Goal: Task Accomplishment & Management: Manage account settings

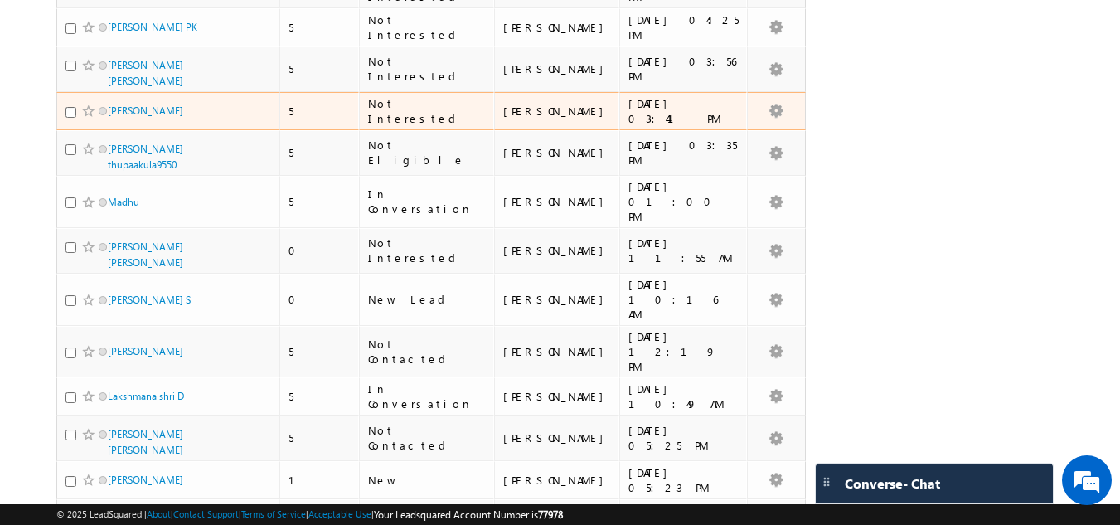
scroll to position [2818, 0]
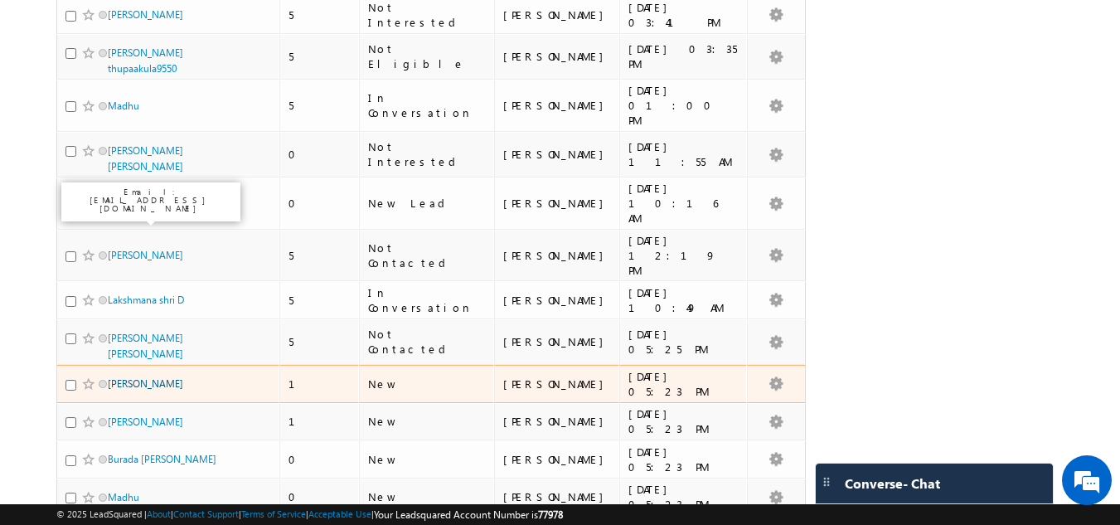
click at [157, 377] on link "[PERSON_NAME]" at bounding box center [145, 383] width 75 height 12
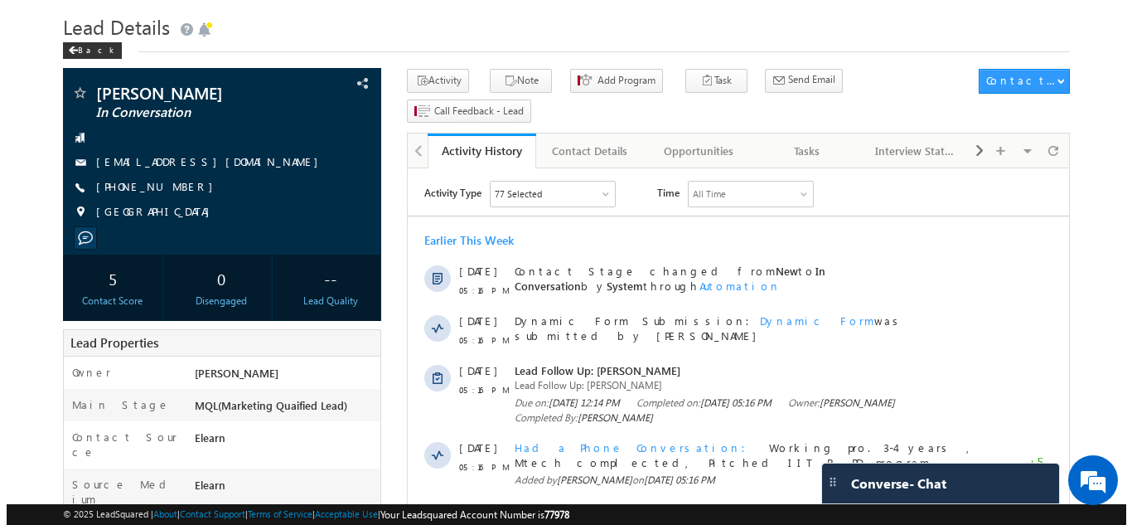
scroll to position [83, 0]
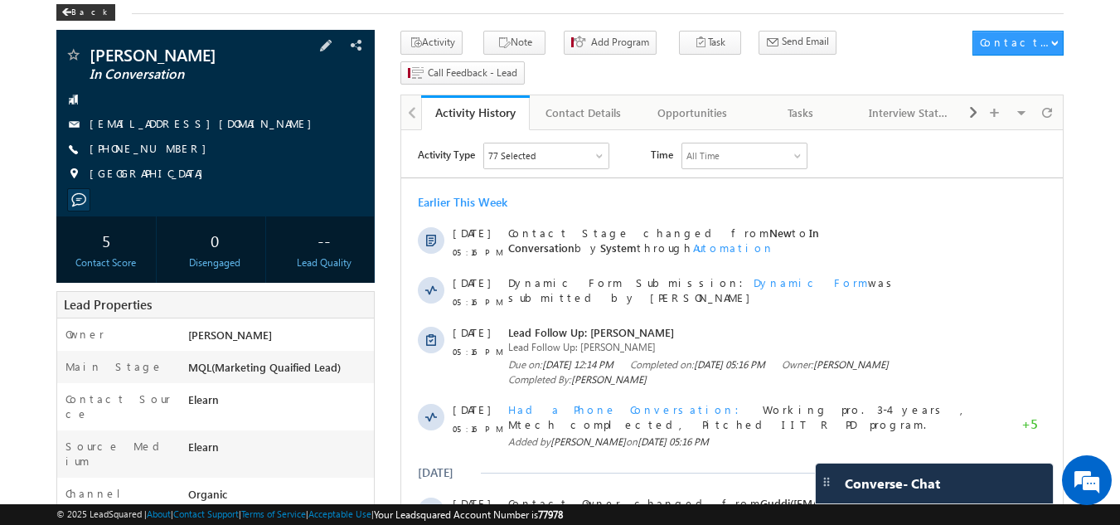
click at [170, 148] on span "+91-7569287957" at bounding box center [152, 149] width 125 height 17
click at [332, 49] on span at bounding box center [326, 45] width 18 height 18
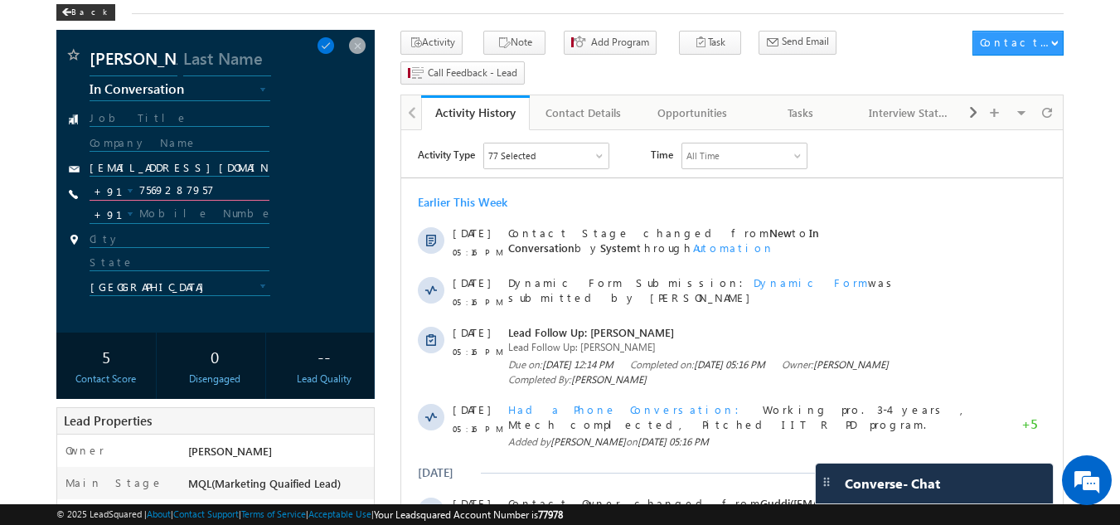
click at [195, 196] on input "7569287957" at bounding box center [180, 191] width 181 height 20
click at [364, 41] on span at bounding box center [357, 45] width 18 height 18
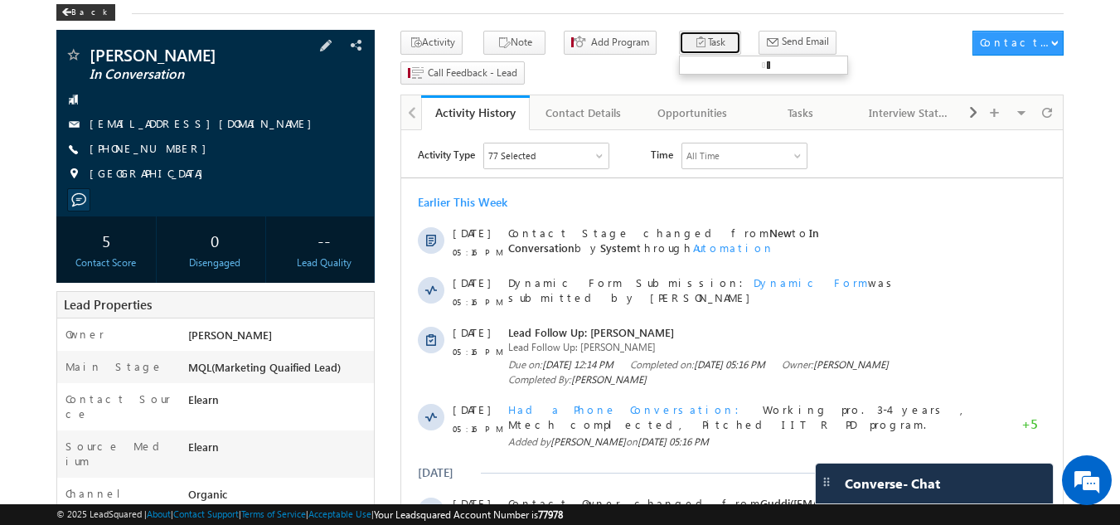
click at [679, 34] on button "Task" at bounding box center [710, 43] width 62 height 24
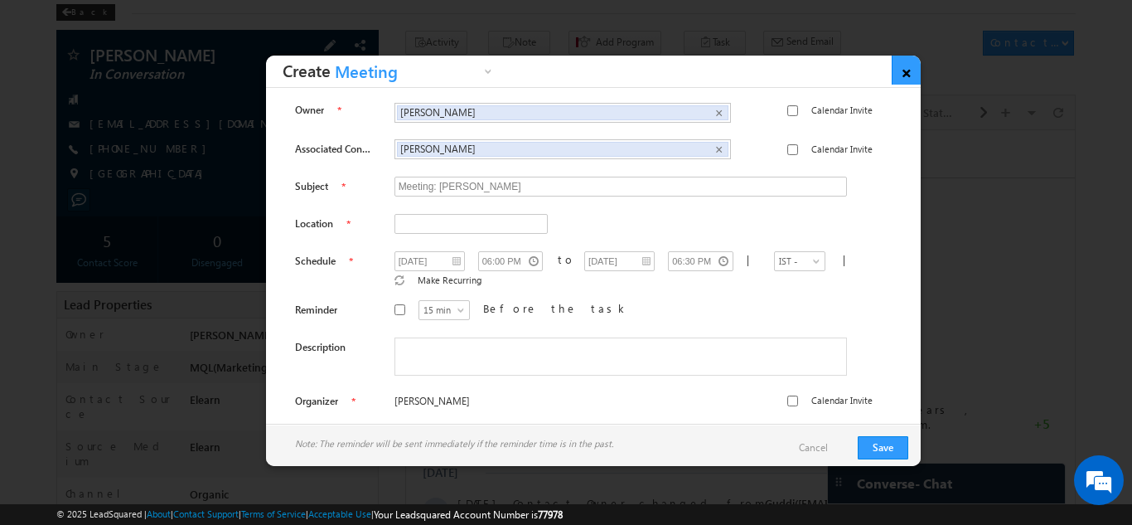
click at [903, 66] on link "×" at bounding box center [906, 70] width 29 height 29
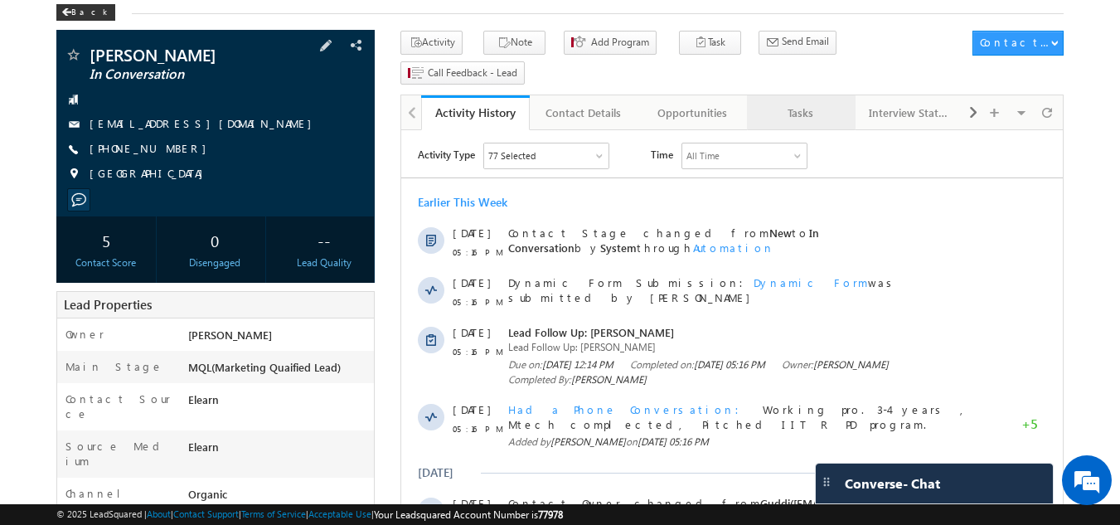
click at [787, 103] on div "Tasks" at bounding box center [800, 113] width 80 height 20
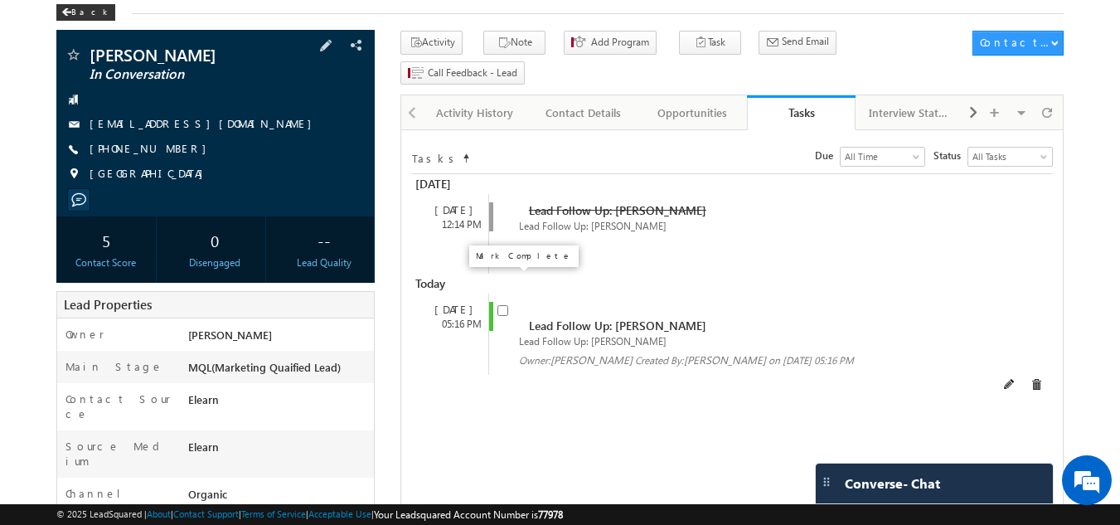
click at [501, 305] on input "checkbox" at bounding box center [502, 310] width 11 height 11
checkbox input "false"
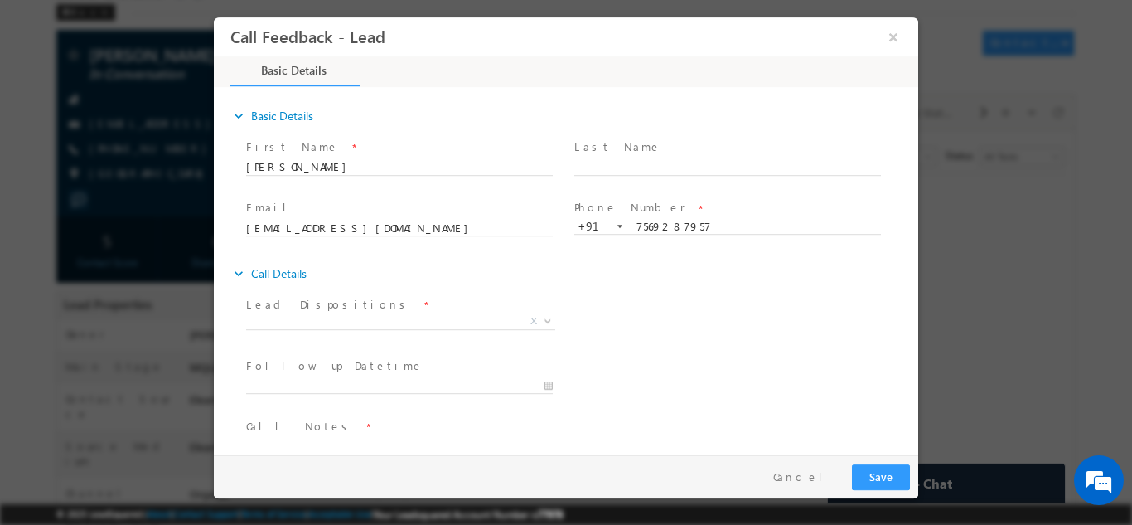
scroll to position [0, 0]
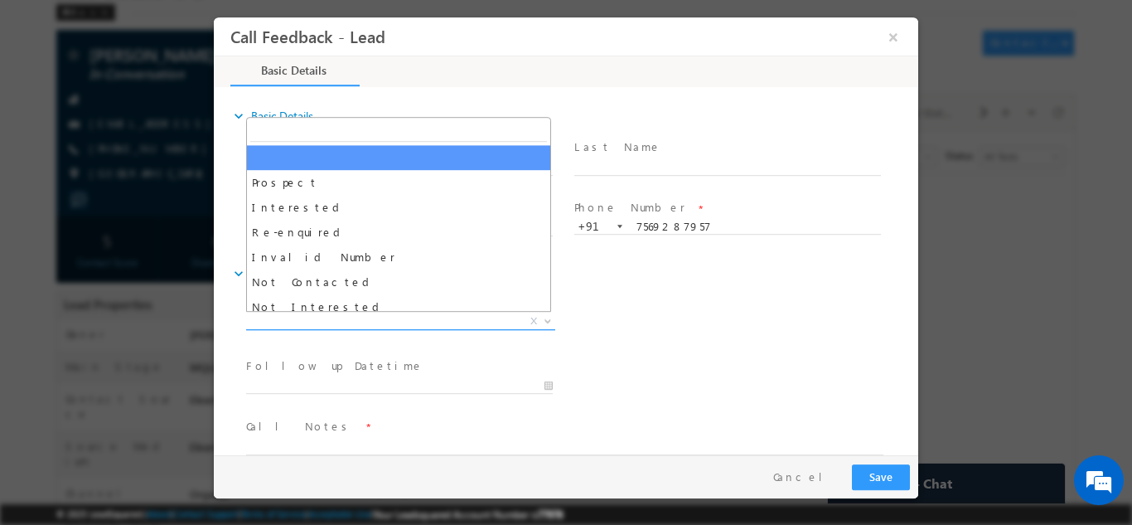
click at [376, 319] on span "X" at bounding box center [400, 320] width 309 height 17
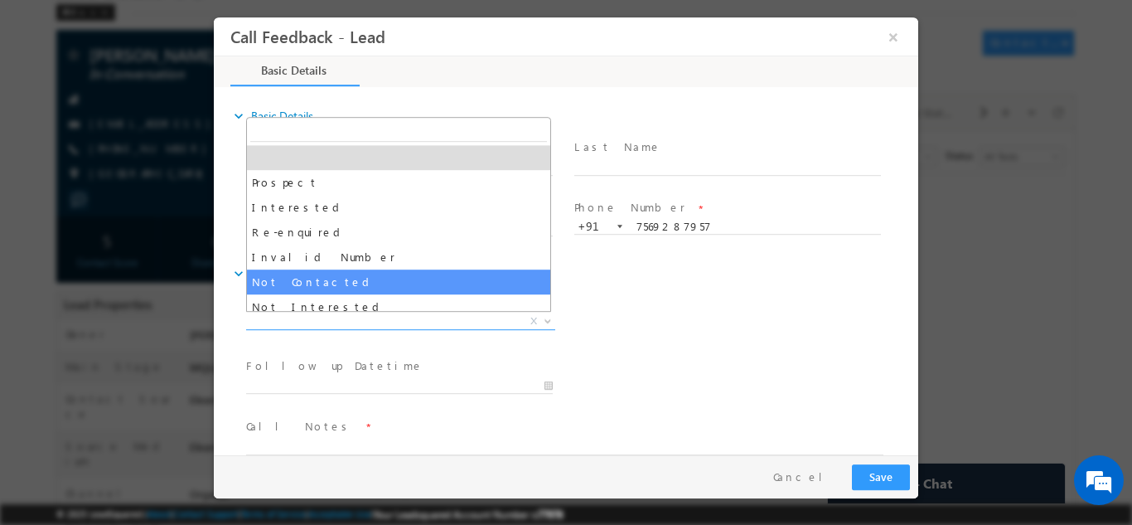
select select "Not Contacted"
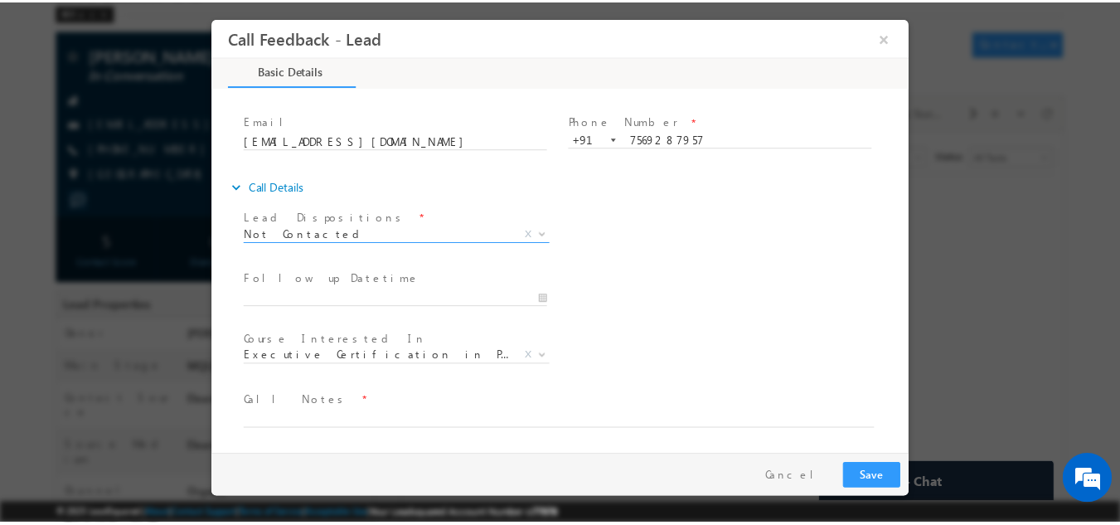
scroll to position [88, 0]
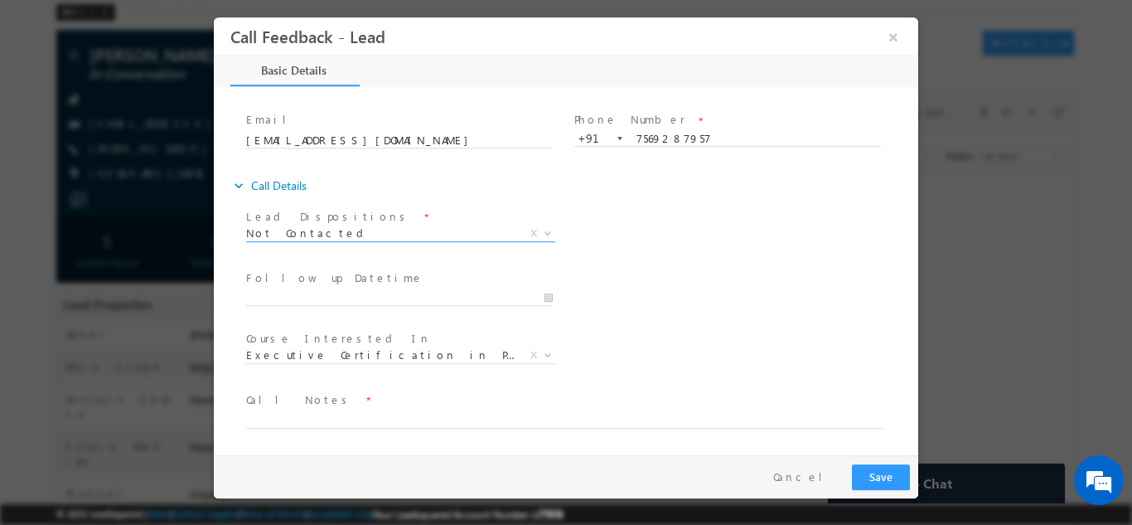
click at [309, 402] on span "Call Notes *" at bounding box center [555, 399] width 619 height 18
click at [315, 418] on textarea at bounding box center [564, 418] width 637 height 19
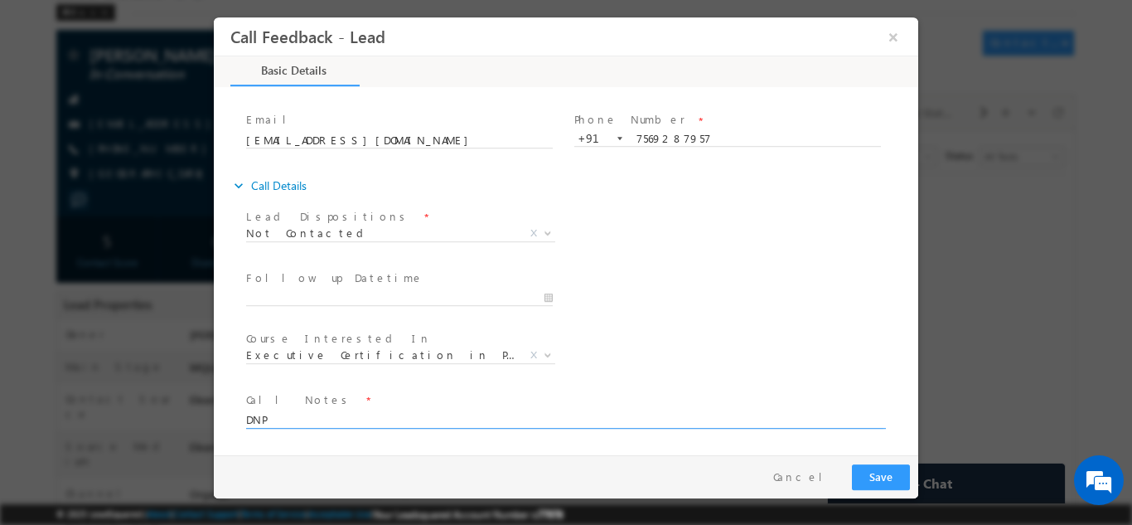
type textarea "DNP"
click at [885, 472] on button "Save" at bounding box center [881, 476] width 58 height 26
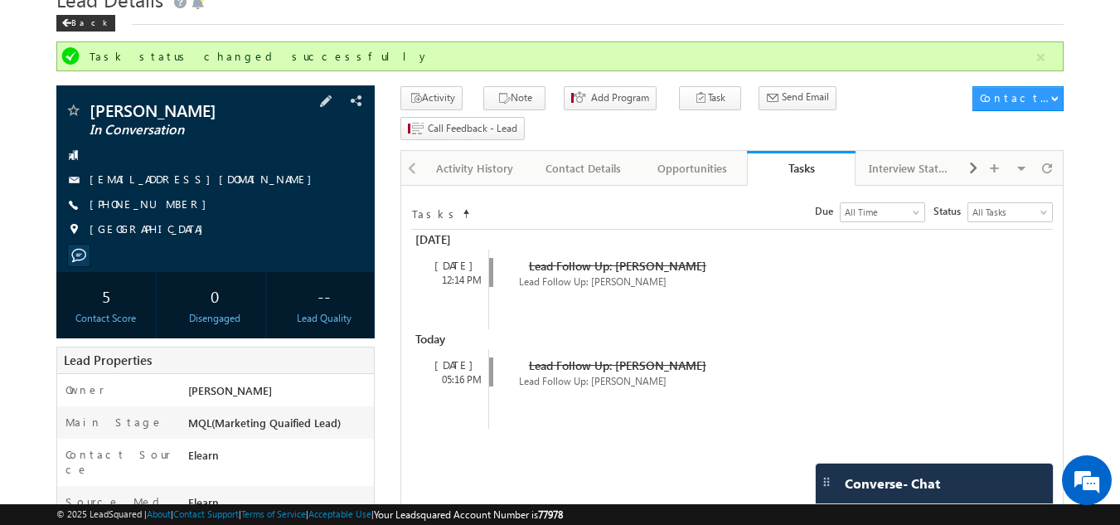
scroll to position [0, 0]
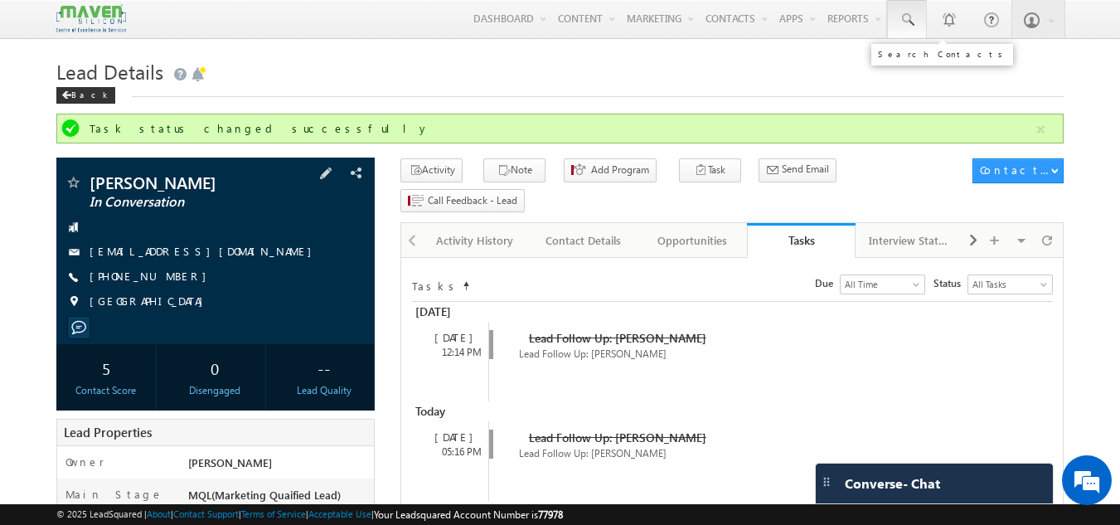
click at [901, 26] on span at bounding box center [906, 20] width 17 height 17
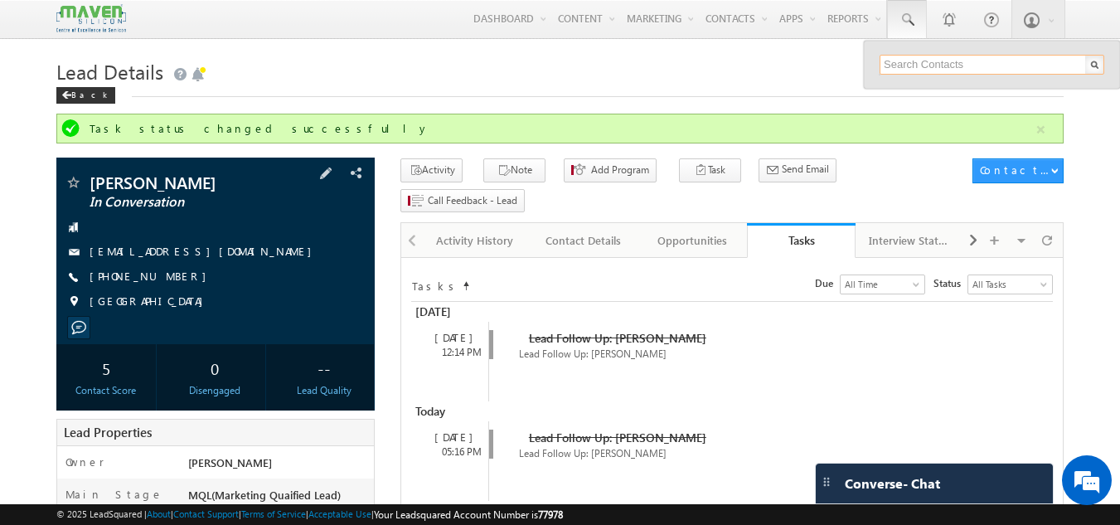
click at [902, 65] on input "text" at bounding box center [991, 65] width 225 height 20
paste input "85929 05463"
click at [917, 62] on input "85929 05463" at bounding box center [991, 65] width 225 height 20
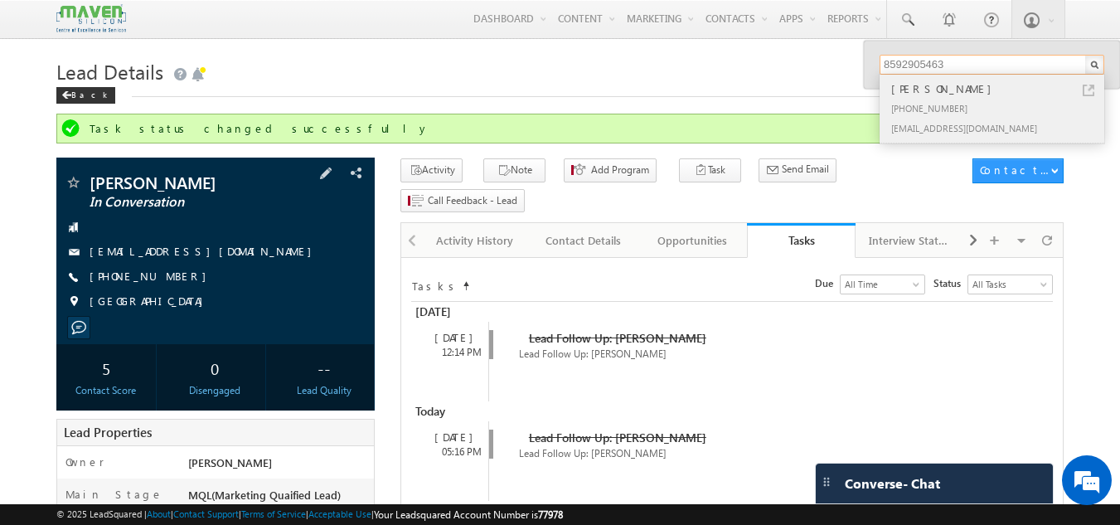
type input "8592905463"
click at [922, 93] on div "[PERSON_NAME]" at bounding box center [999, 89] width 222 height 18
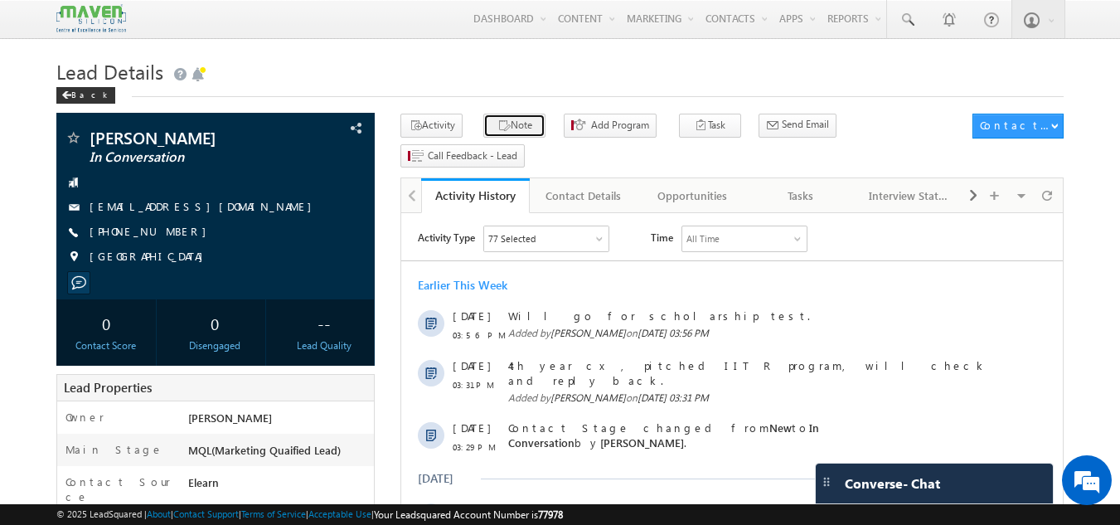
click at [520, 126] on button "Note" at bounding box center [514, 126] width 62 height 24
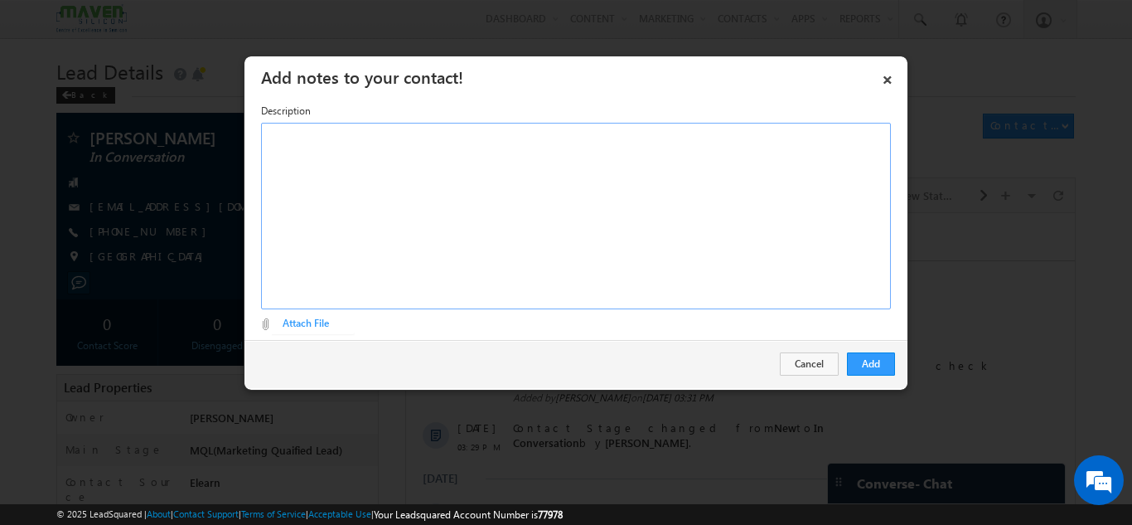
click at [380, 177] on div "Rich Text Editor, Description-inline-editor-div" at bounding box center [576, 216] width 630 height 186
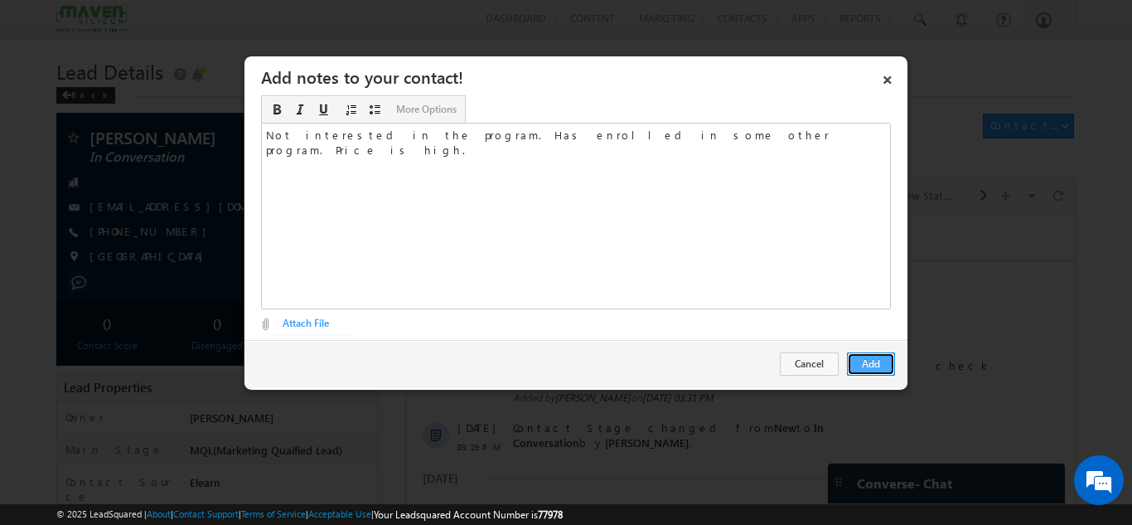
click at [863, 359] on button "Add" at bounding box center [871, 363] width 48 height 23
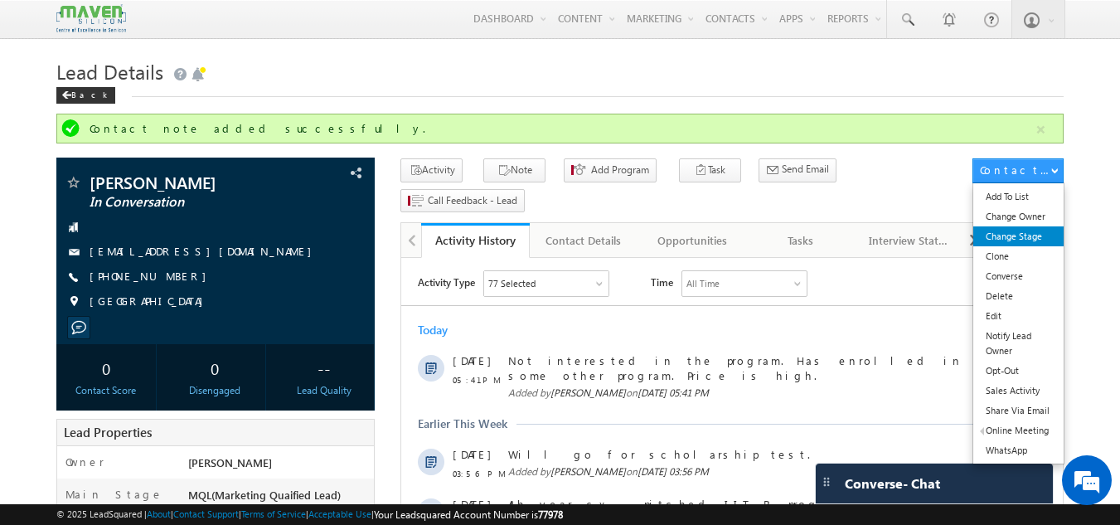
click at [1032, 234] on link "Change Stage" at bounding box center [1018, 236] width 90 height 20
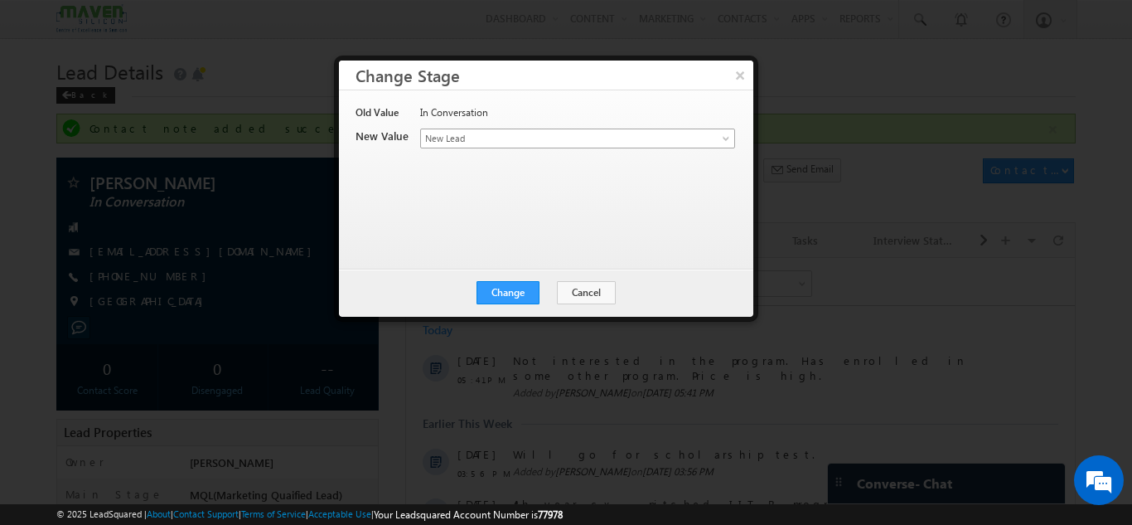
click at [481, 137] on span "New Lead" at bounding box center [550, 138] width 259 height 15
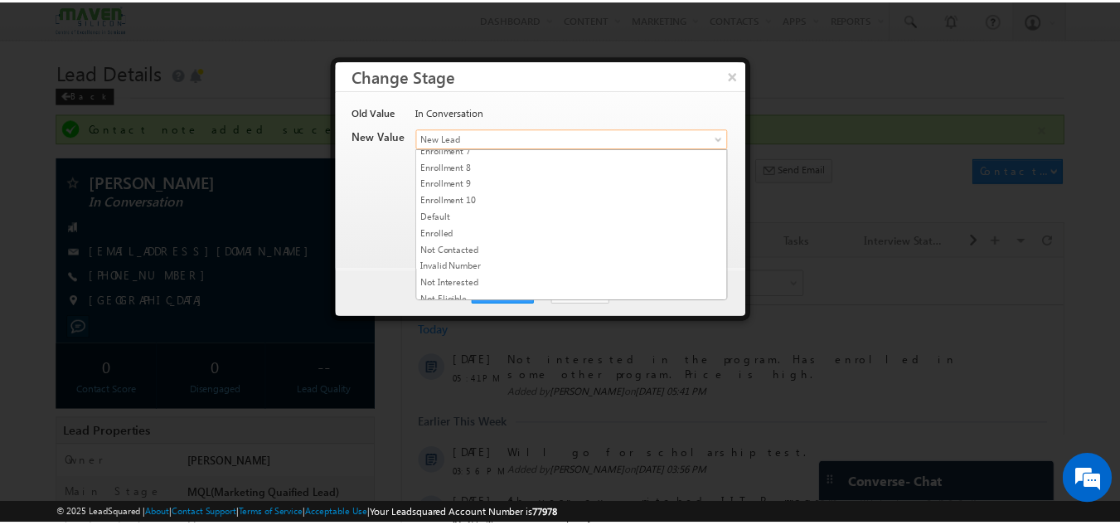
scroll to position [313, 0]
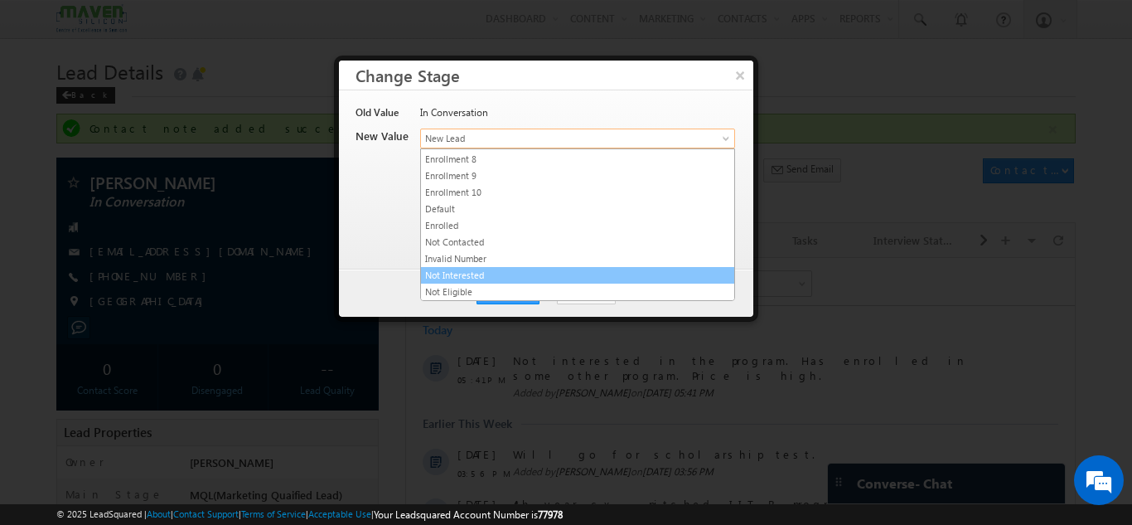
click at [504, 270] on link "Not Interested" at bounding box center [577, 275] width 313 height 15
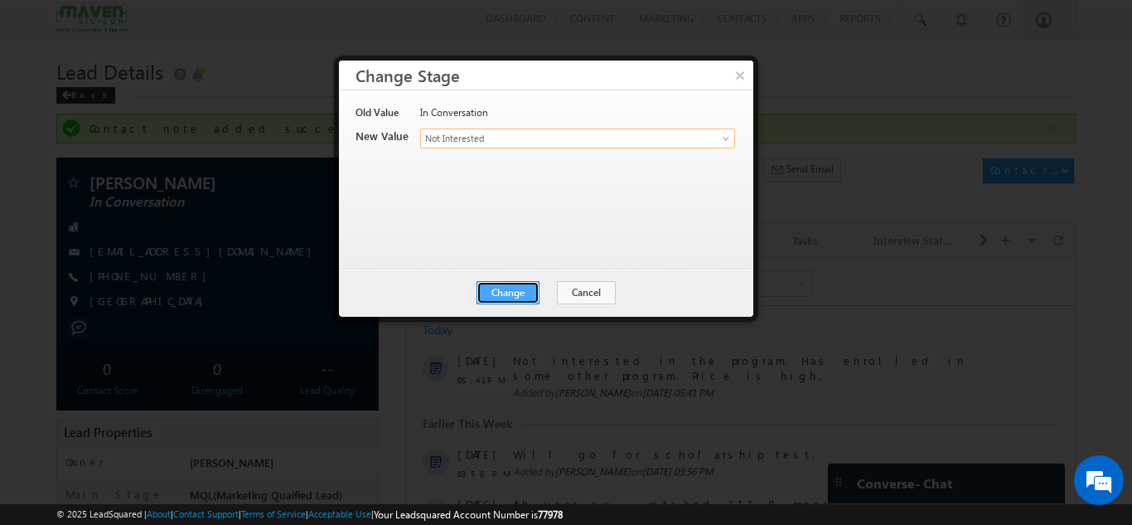
click at [492, 287] on button "Change" at bounding box center [508, 292] width 63 height 23
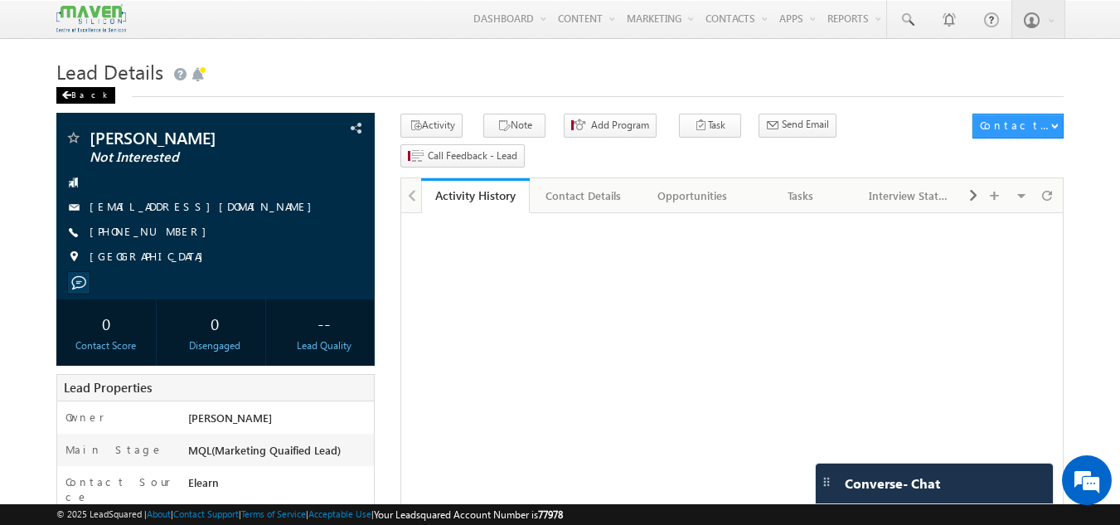
click at [80, 89] on div "Back" at bounding box center [85, 95] width 59 height 17
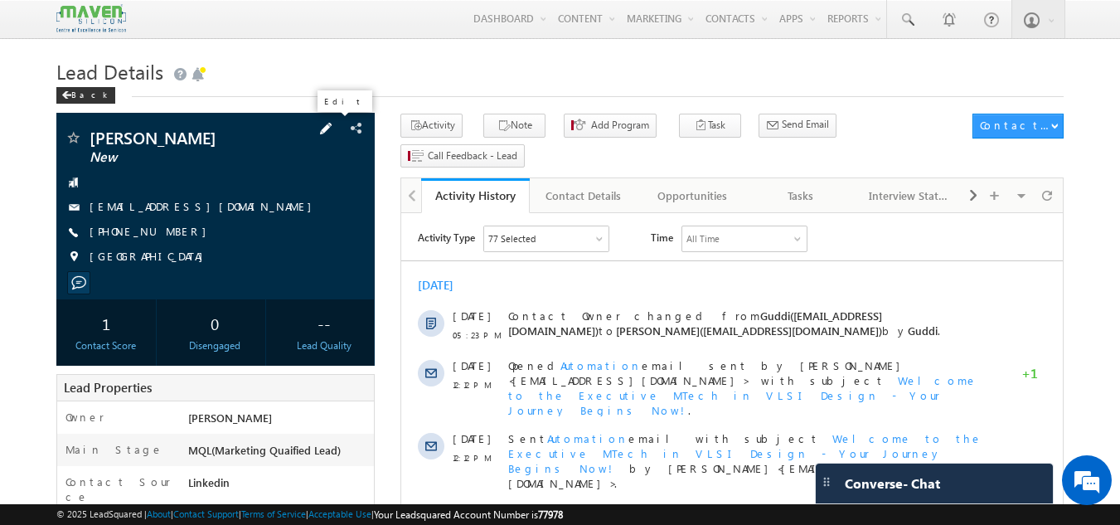
click at [332, 126] on span at bounding box center [326, 128] width 18 height 18
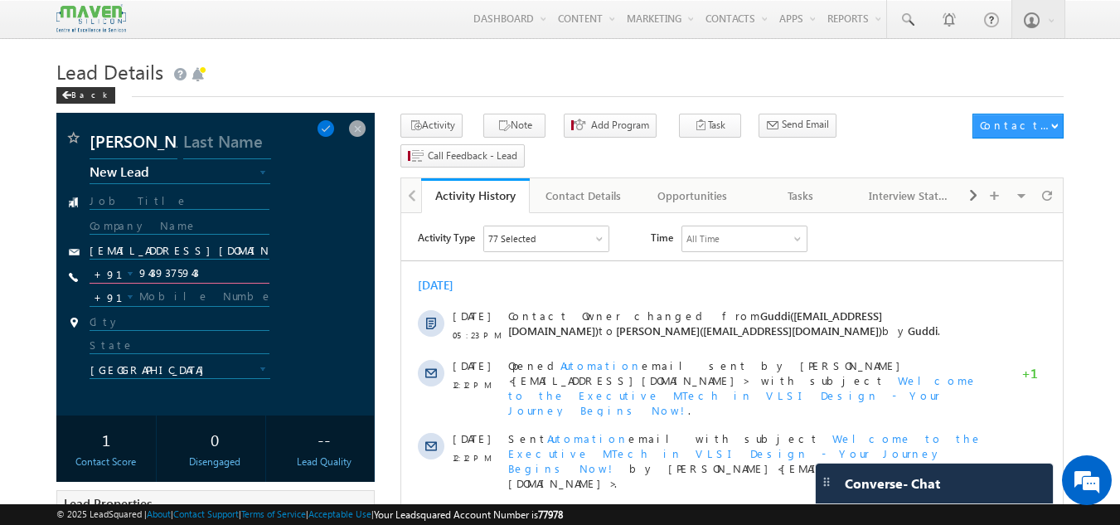
click at [216, 276] on input "9439375943" at bounding box center [180, 274] width 181 height 20
click at [351, 131] on span at bounding box center [357, 128] width 18 height 18
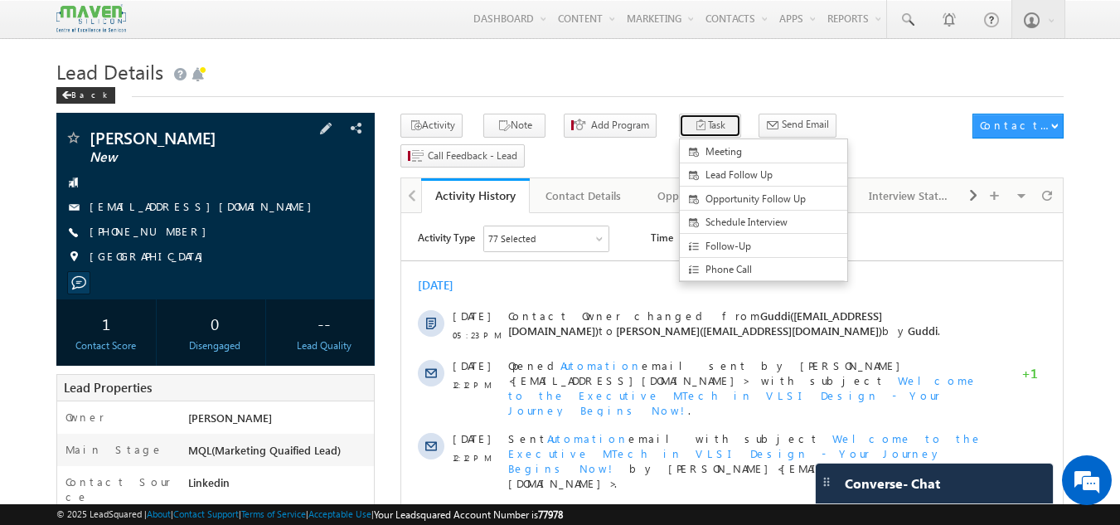
click at [686, 129] on button "Task" at bounding box center [710, 126] width 62 height 24
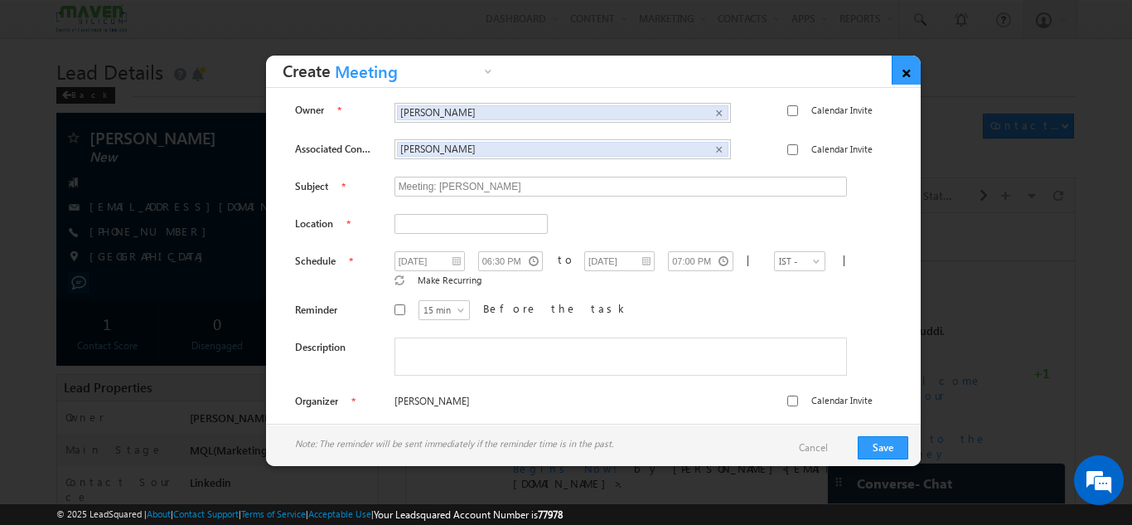
click at [902, 69] on link "×" at bounding box center [906, 70] width 29 height 29
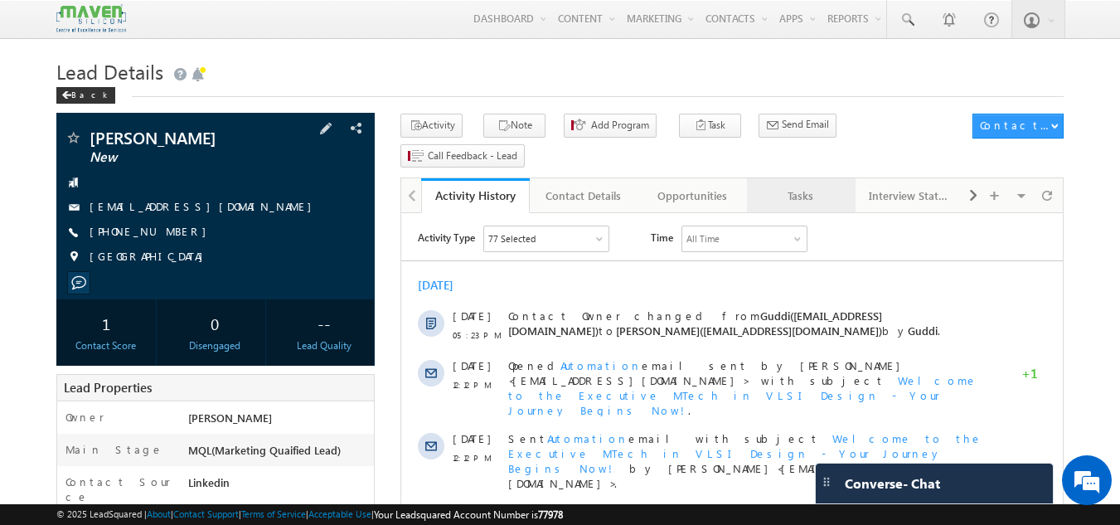
click at [799, 186] on div "Tasks" at bounding box center [800, 196] width 80 height 20
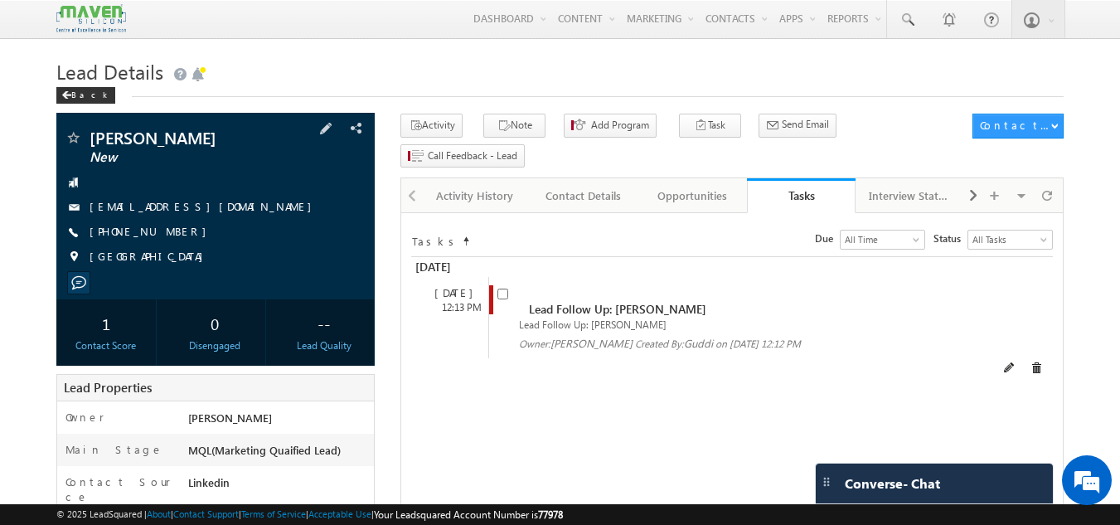
click at [501, 285] on span at bounding box center [506, 300] width 18 height 31
click at [504, 288] on input "checkbox" at bounding box center [502, 293] width 11 height 11
checkbox input "false"
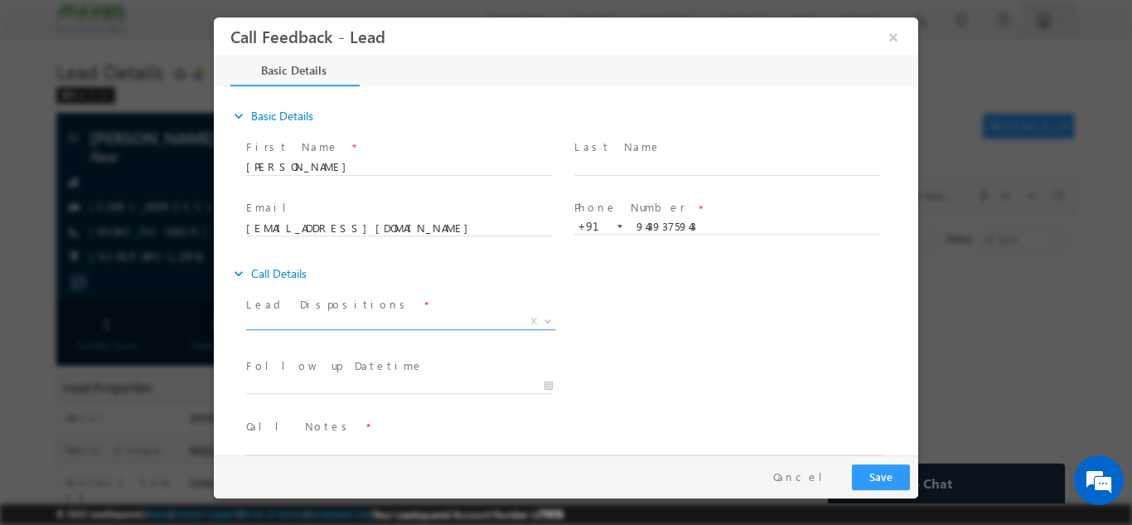
click at [401, 318] on span "X" at bounding box center [400, 320] width 309 height 17
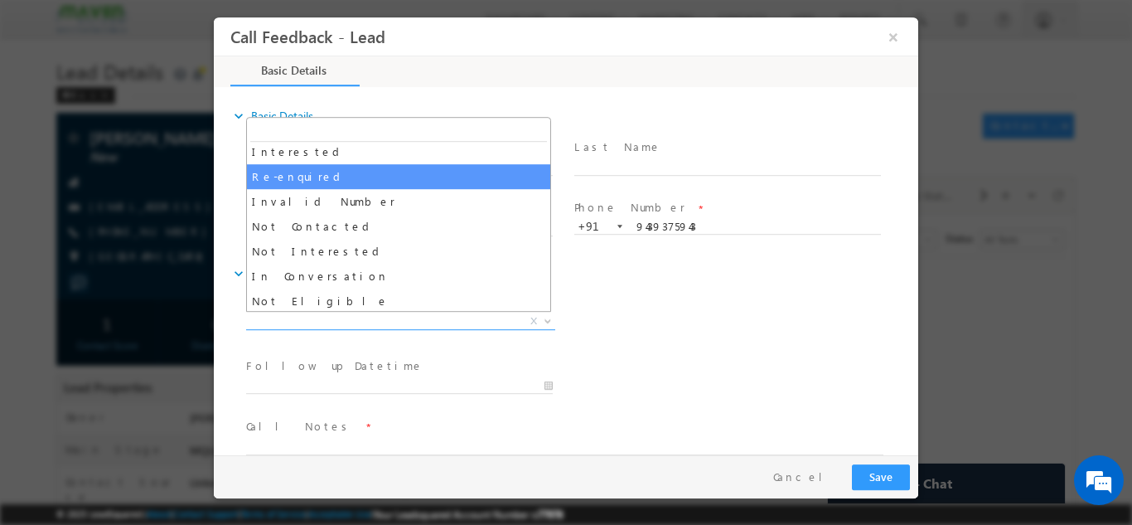
scroll to position [83, 0]
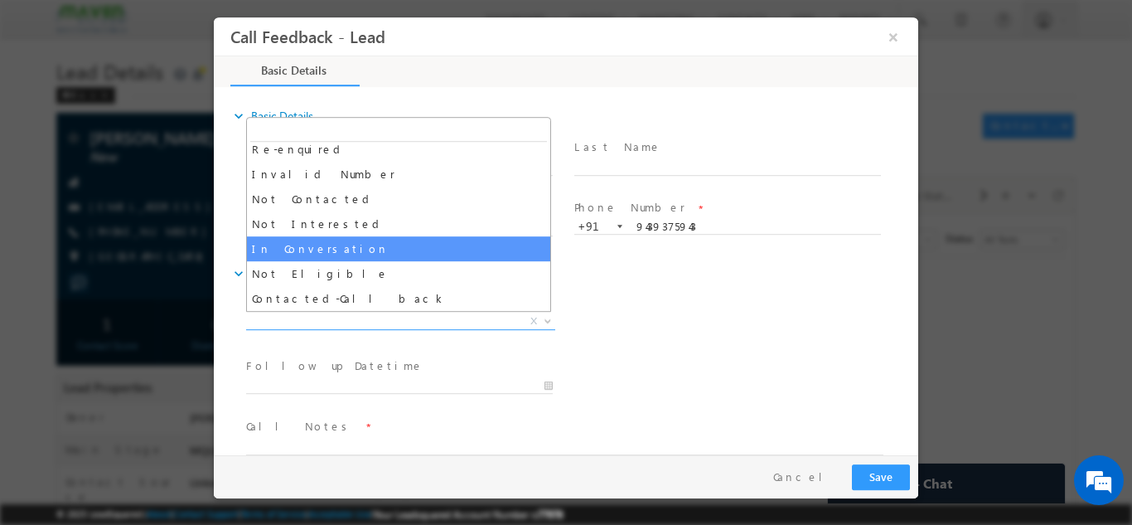
select select "In Conversation"
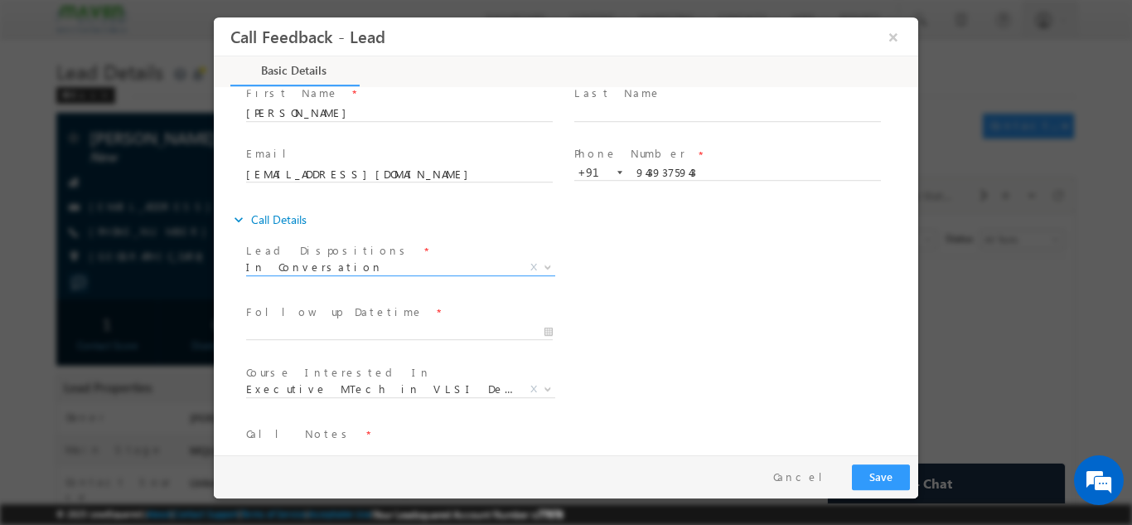
scroll to position [88, 0]
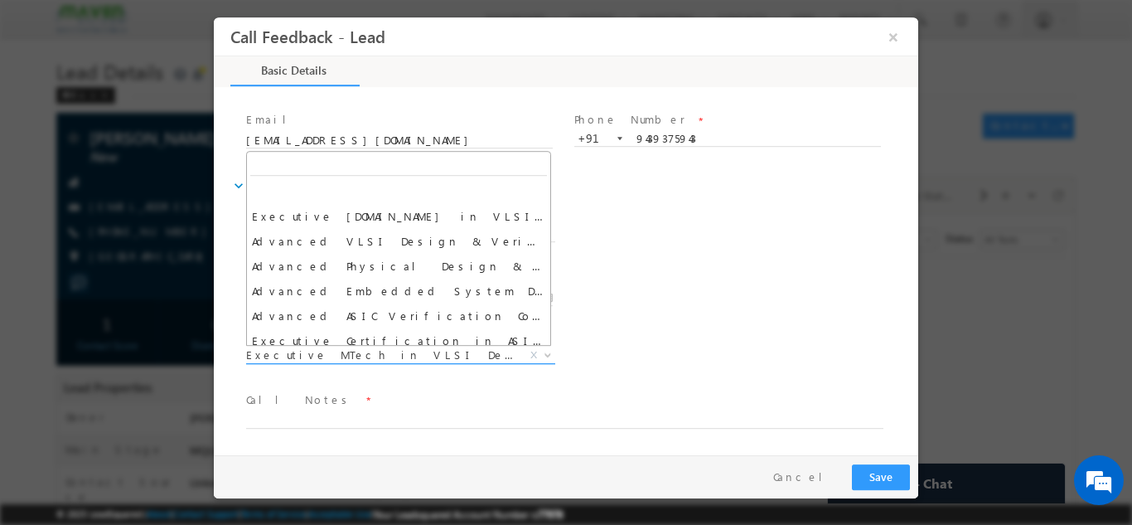
click at [363, 349] on span "Executive MTech in VLSI Design" at bounding box center [380, 353] width 269 height 15
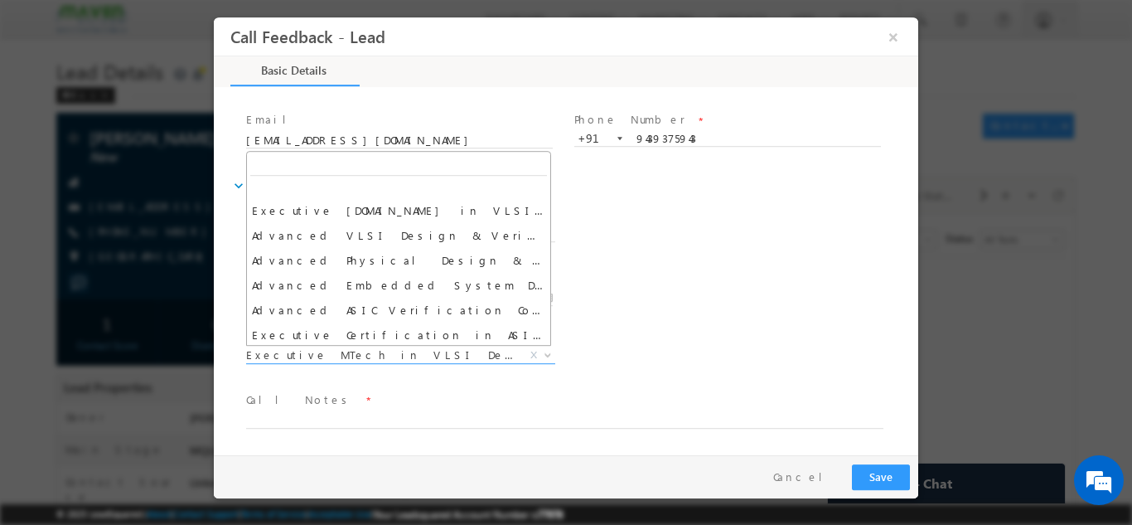
scroll to position [0, 0]
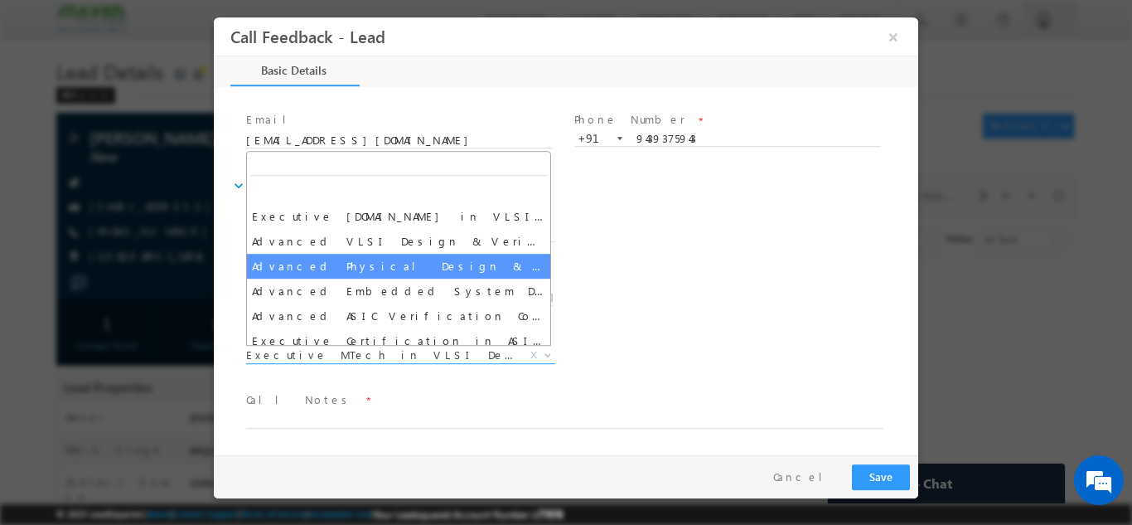
select select "Advanced Physical Design & Verification Course"
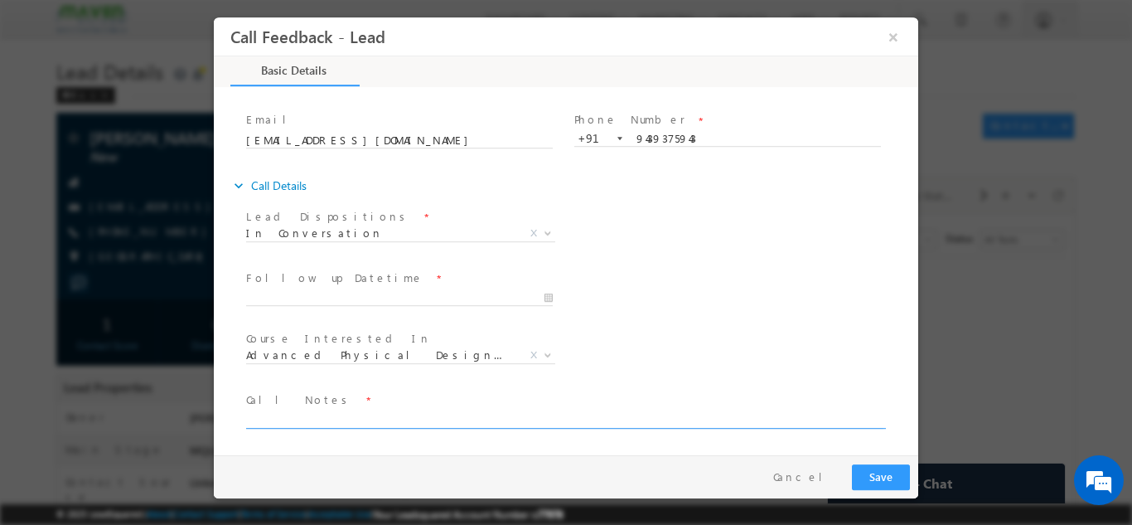
click at [386, 409] on textarea at bounding box center [564, 418] width 637 height 19
type textarea "25 pass out. Looking for Job, pitched IIT R program, will check and reply back."
click at [883, 469] on button "Save" at bounding box center [881, 476] width 58 height 26
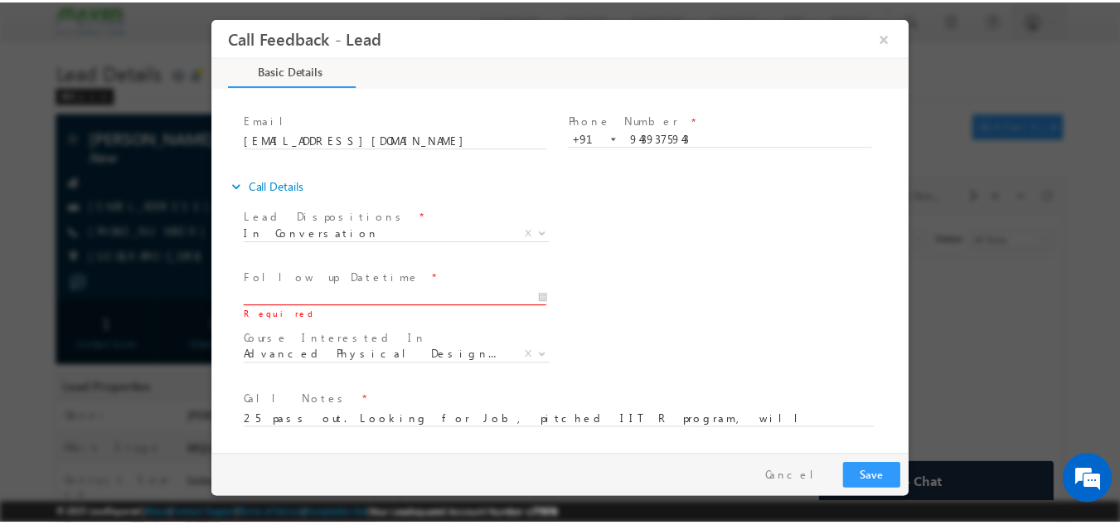
scroll to position [88, 0]
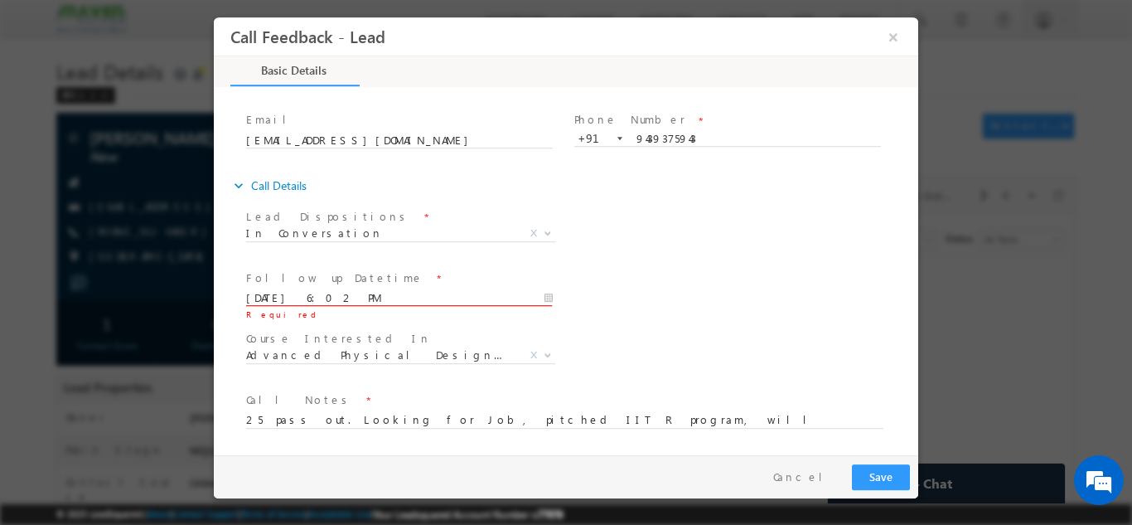
click at [517, 301] on input "28/08/2025 6:02 PM" at bounding box center [399, 297] width 307 height 17
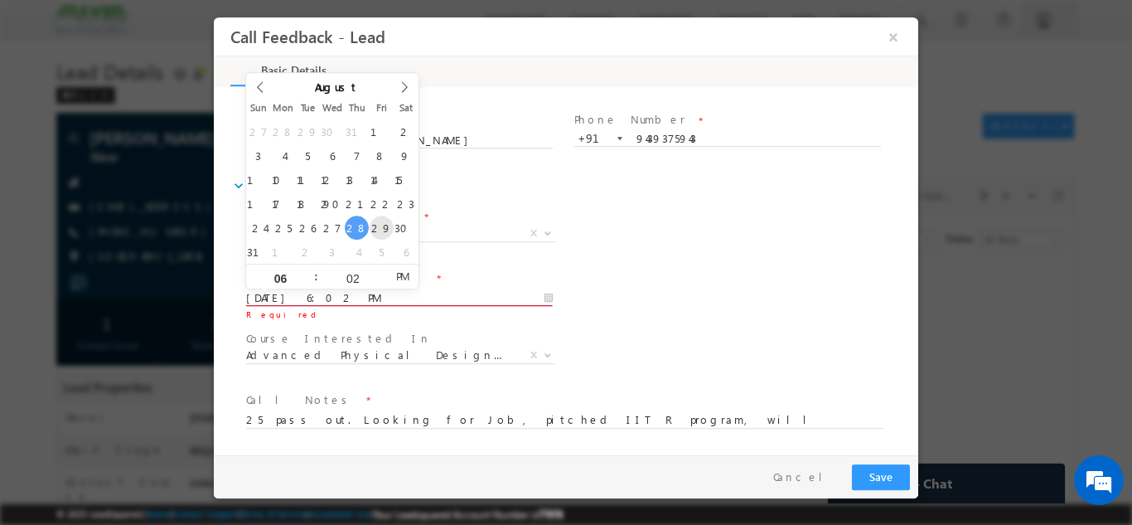
type input "29/08/2025 6:02 PM"
click at [632, 255] on div "Lead Dispositions * Prospect Interested Re-enquired Invalid Number Not Contacte…" at bounding box center [580, 234] width 675 height 61
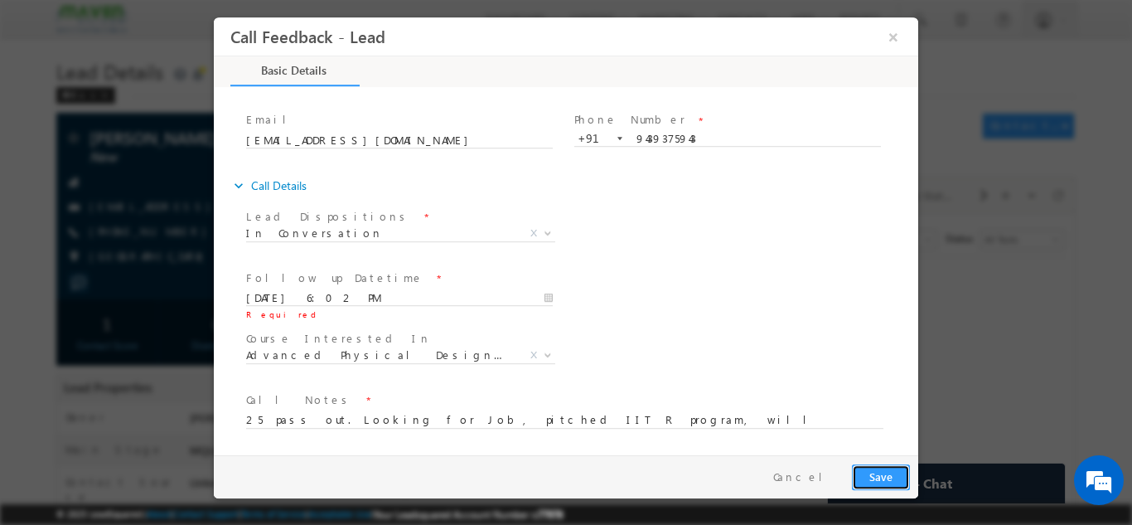
click at [889, 480] on button "Save" at bounding box center [881, 476] width 58 height 26
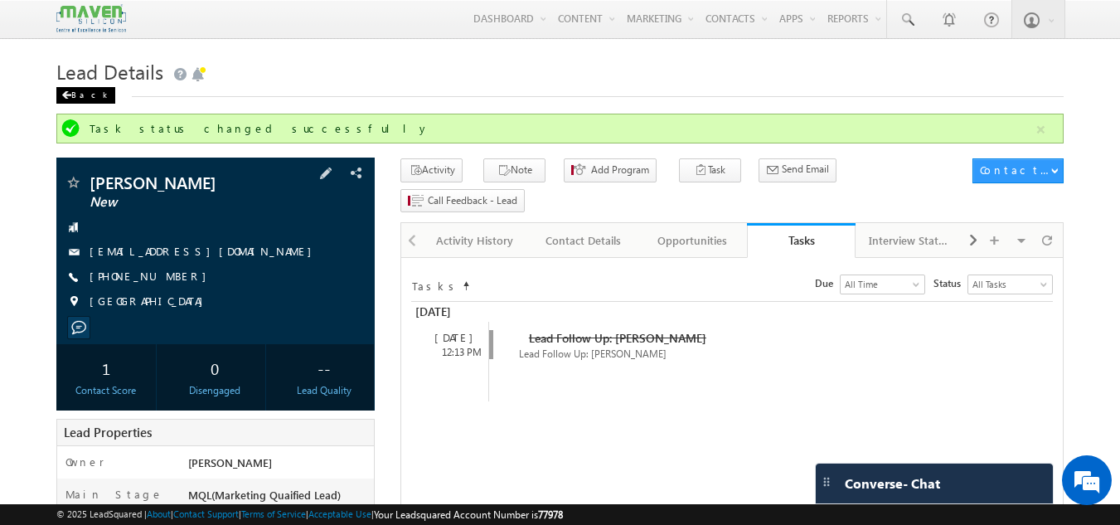
click at [83, 90] on div "Back" at bounding box center [85, 95] width 59 height 17
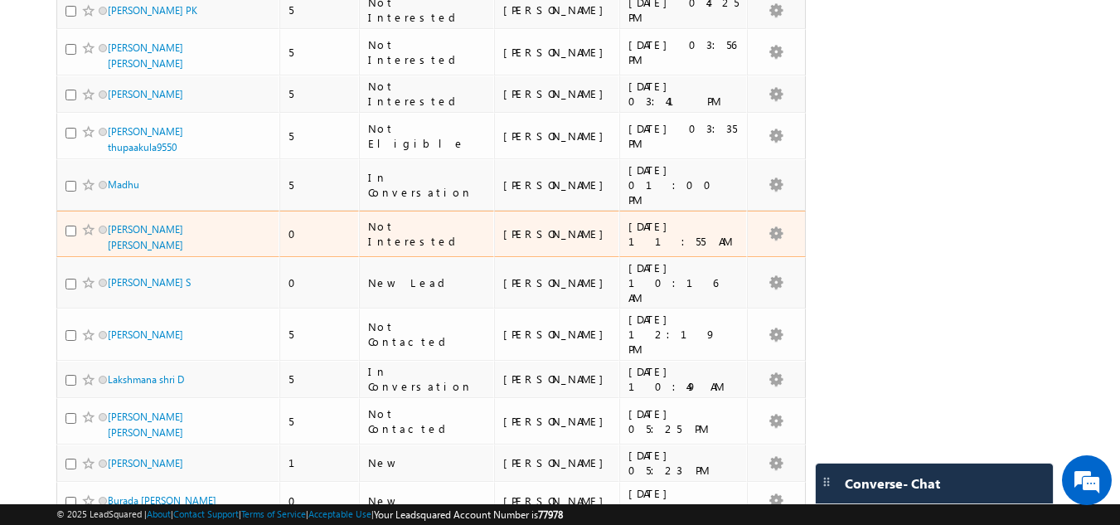
scroll to position [2784, 0]
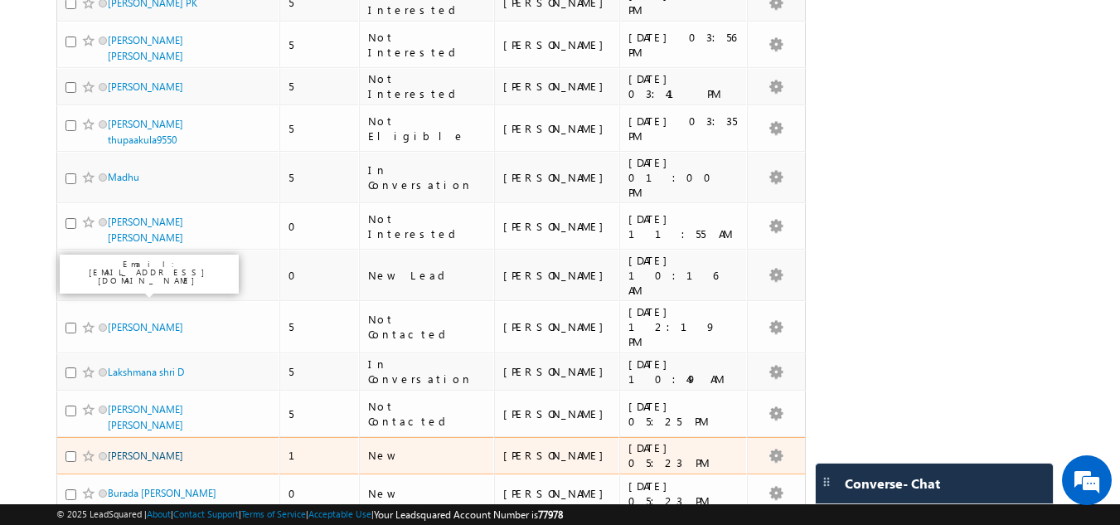
click at [122, 449] on link "[PERSON_NAME]" at bounding box center [145, 455] width 75 height 12
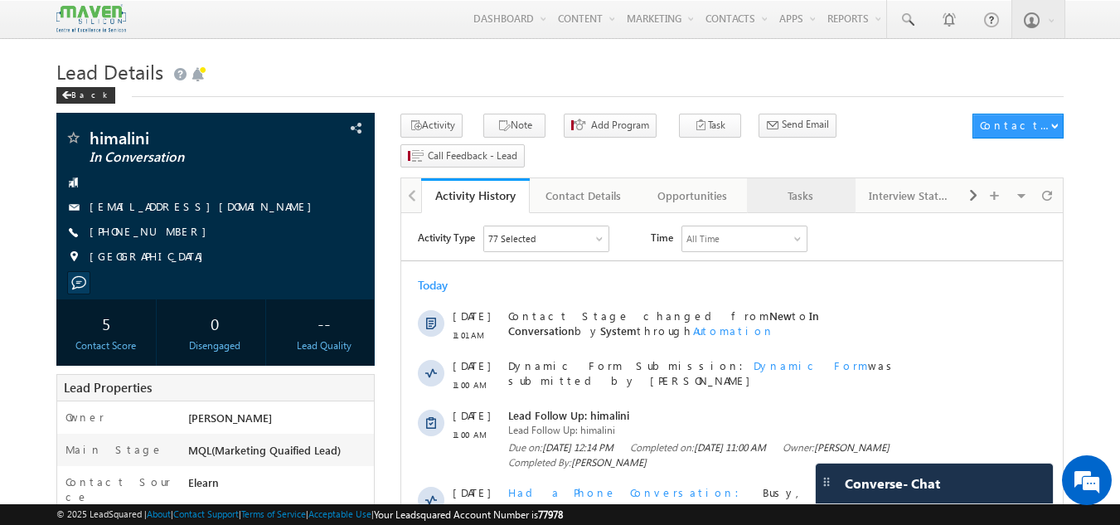
click at [798, 186] on div "Tasks" at bounding box center [800, 196] width 80 height 20
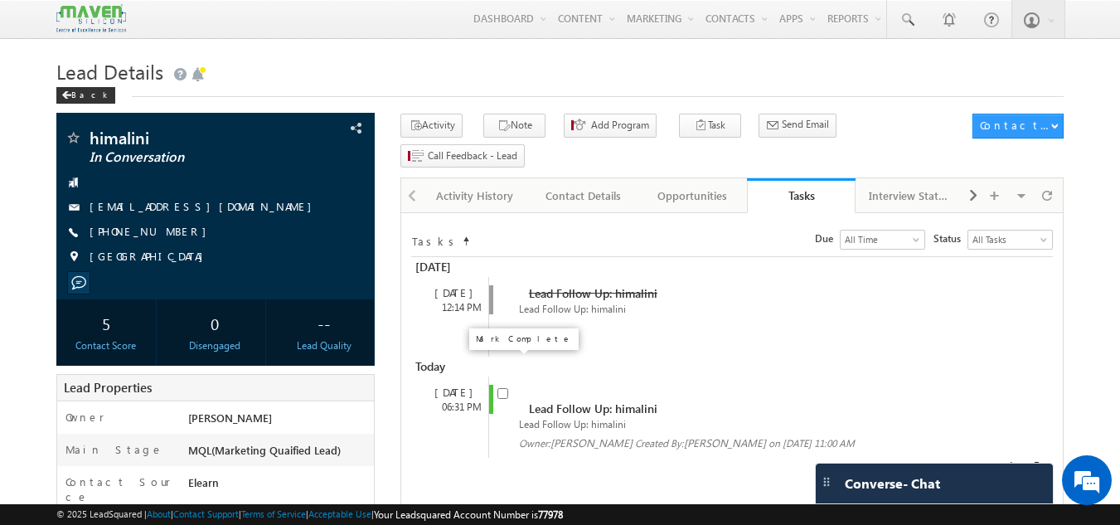
click at [501, 388] on input "checkbox" at bounding box center [502, 393] width 11 height 11
checkbox input "false"
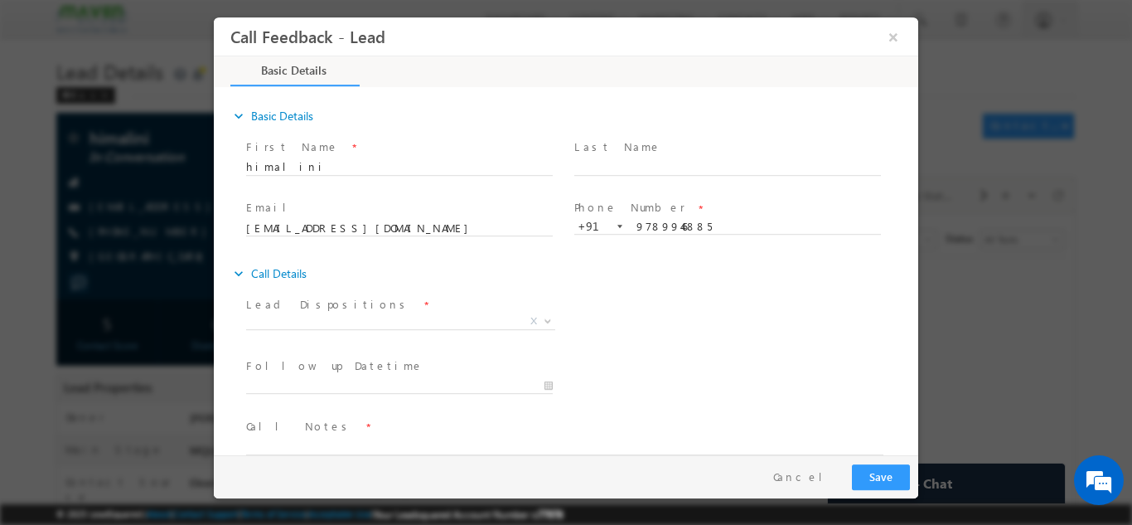
scroll to position [27, 0]
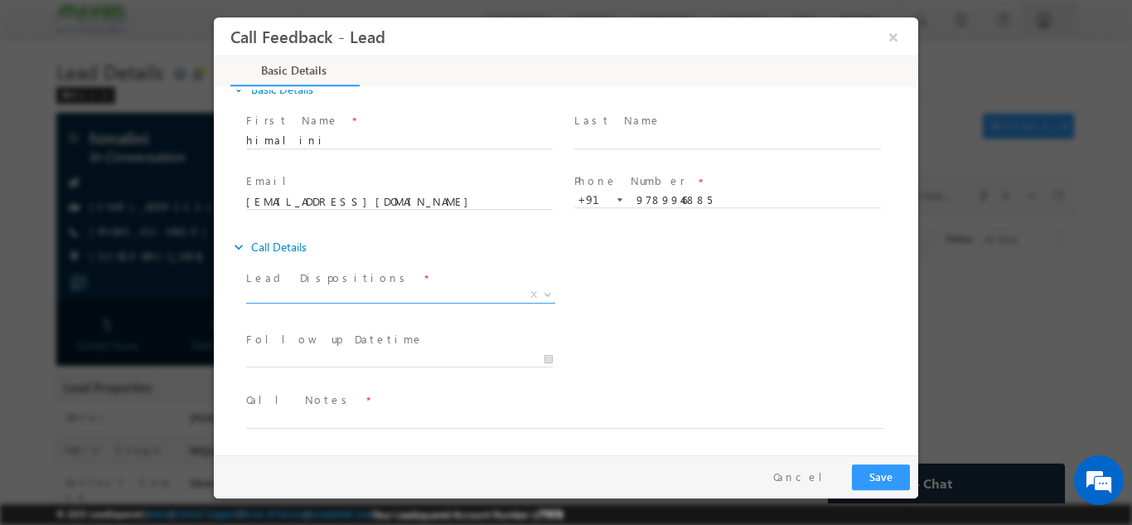
click at [424, 292] on span "X" at bounding box center [400, 294] width 309 height 17
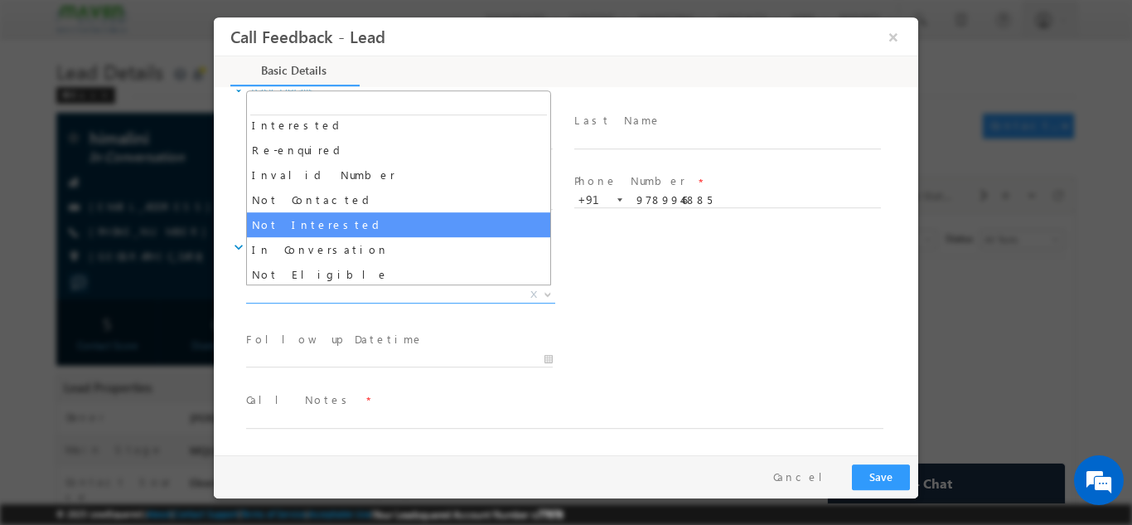
scroll to position [83, 0]
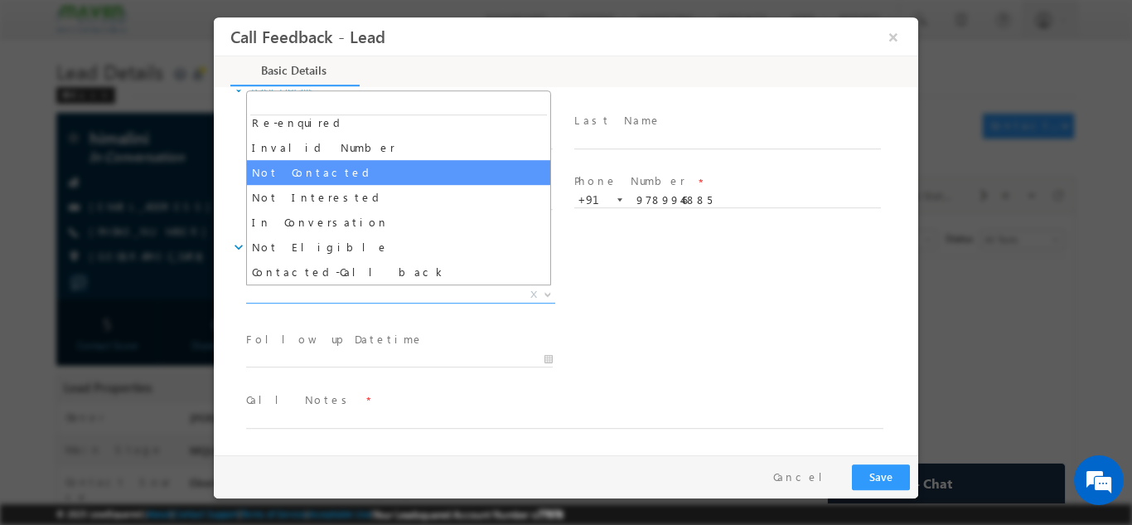
select select "Not Contacted"
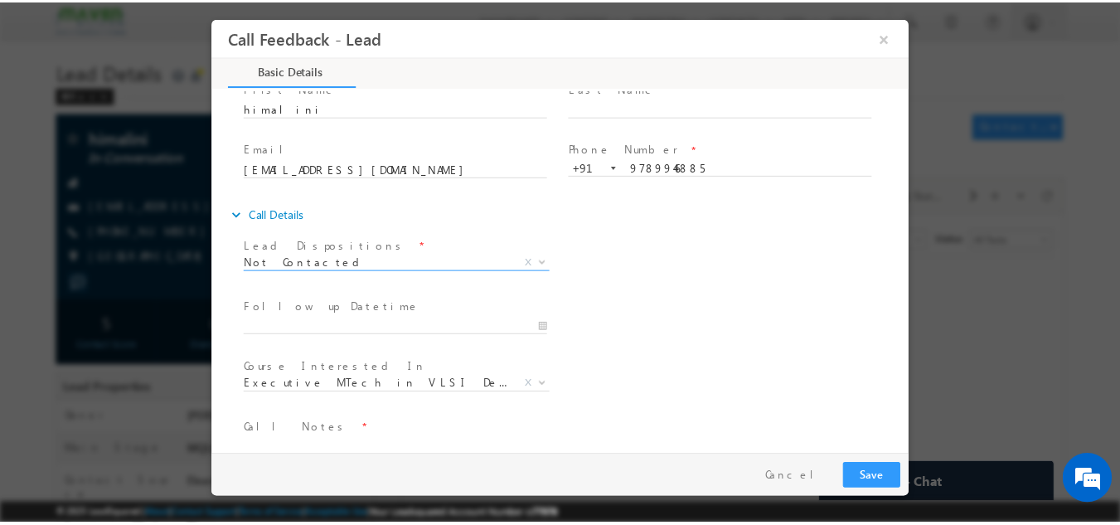
scroll to position [88, 0]
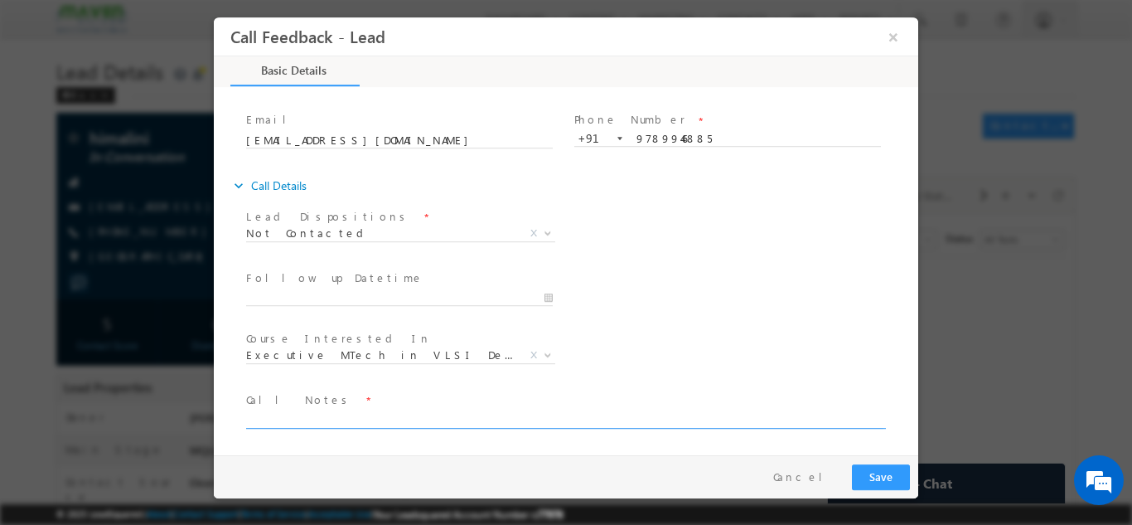
click at [363, 416] on textarea at bounding box center [564, 418] width 637 height 19
drag, startPoint x: 418, startPoint y: 436, endPoint x: 434, endPoint y: 411, distance: 29.9
click at [419, 432] on span at bounding box center [555, 436] width 619 height 18
click at [434, 410] on textarea at bounding box center [564, 418] width 637 height 19
type textarea "DNP"
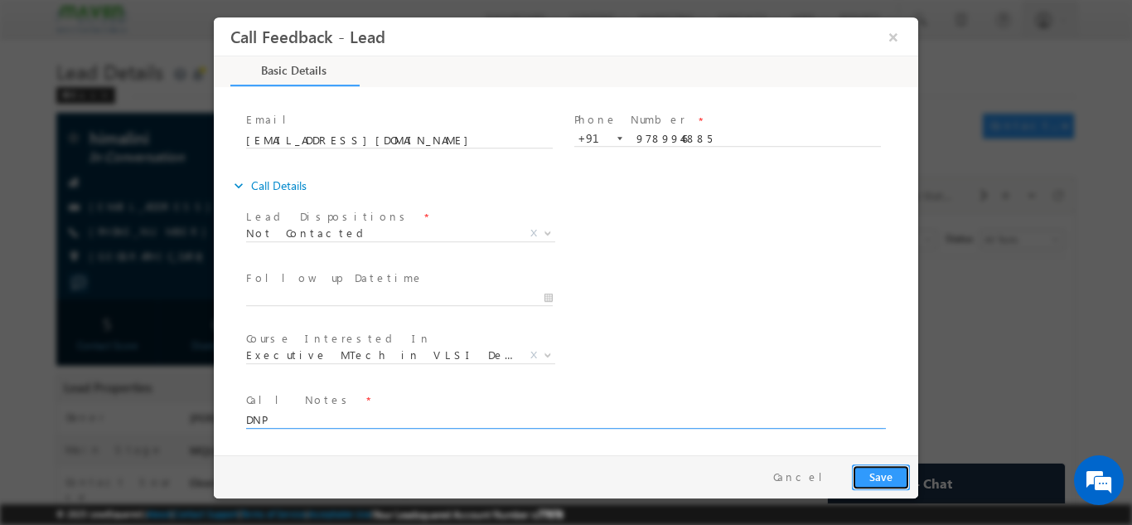
click at [879, 471] on button "Save" at bounding box center [881, 476] width 58 height 26
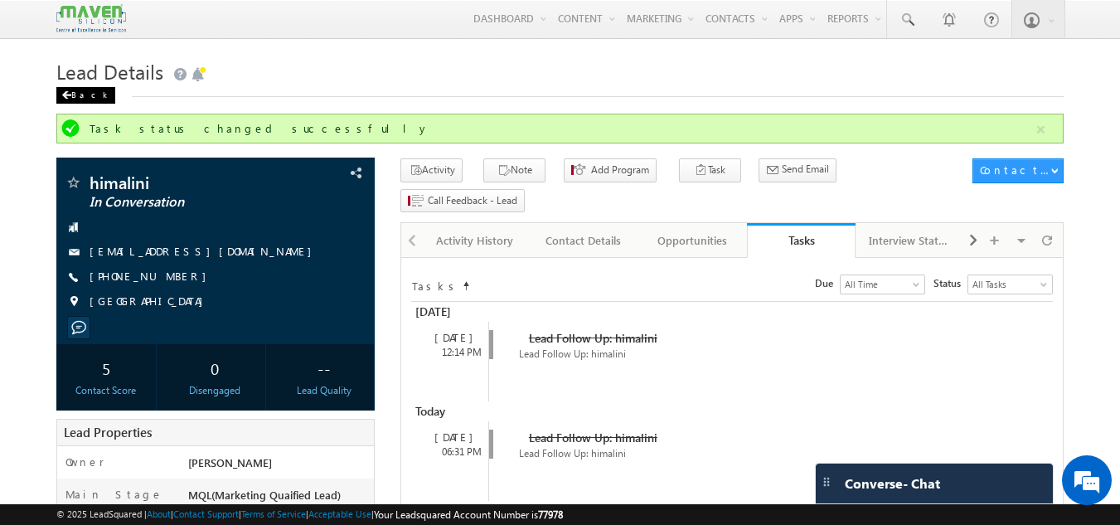
click at [77, 99] on div "Back" at bounding box center [85, 95] width 59 height 17
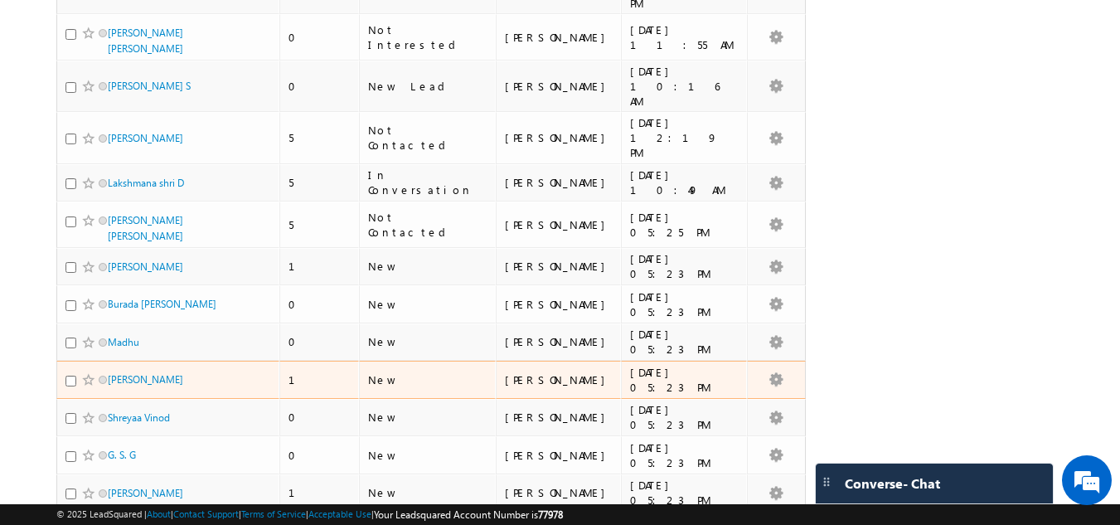
scroll to position [2735, 0]
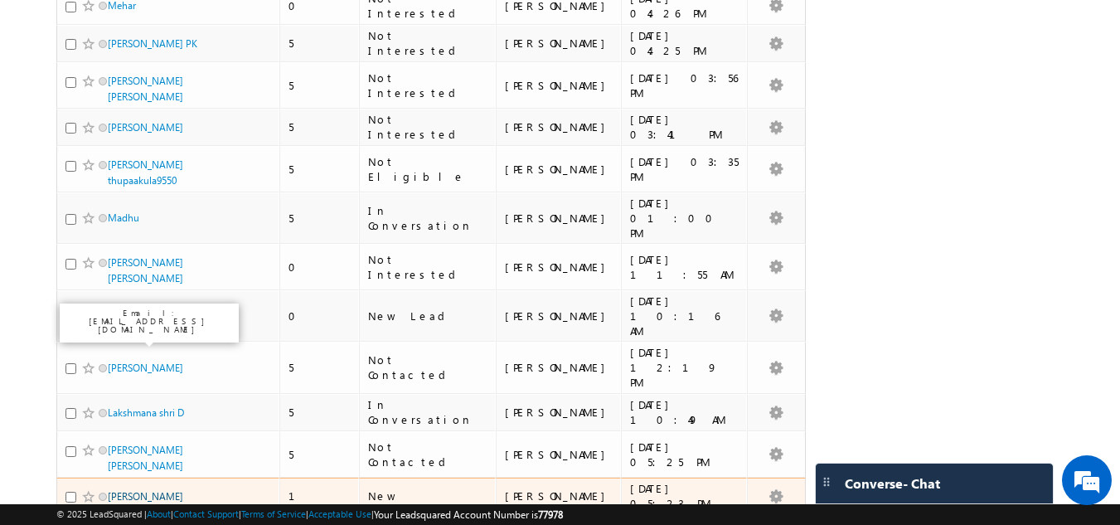
click at [131, 490] on link "[PERSON_NAME]" at bounding box center [145, 496] width 75 height 12
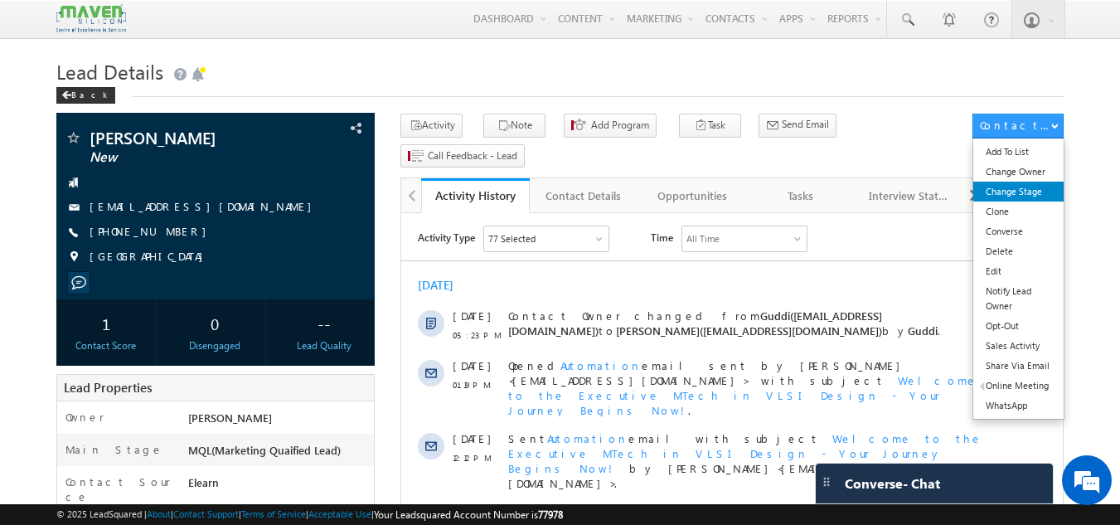
click at [1037, 196] on link "Change Stage" at bounding box center [1018, 192] width 90 height 20
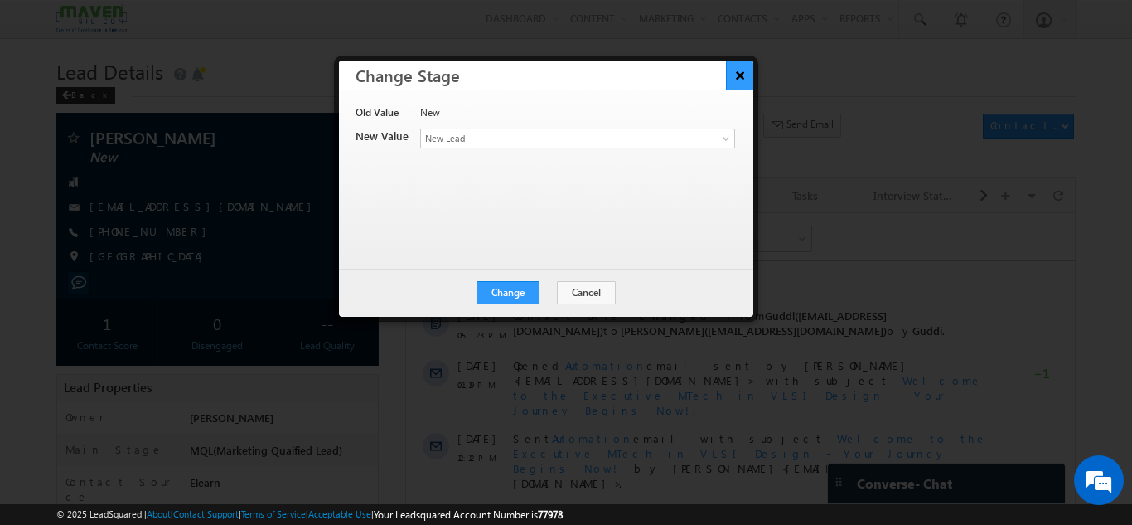
click at [728, 80] on button "×" at bounding box center [739, 75] width 27 height 29
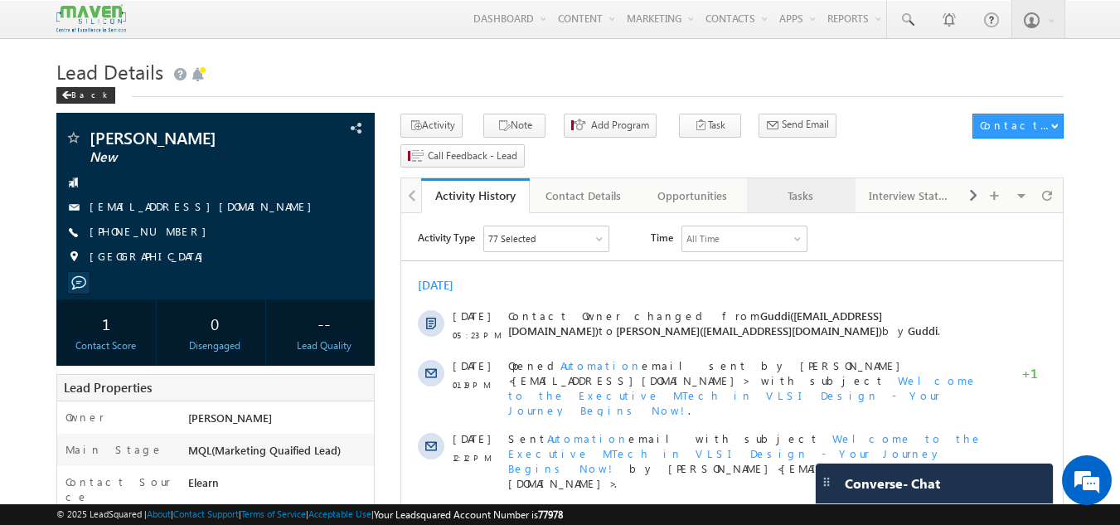
click at [806, 186] on div "Tasks" at bounding box center [800, 196] width 80 height 20
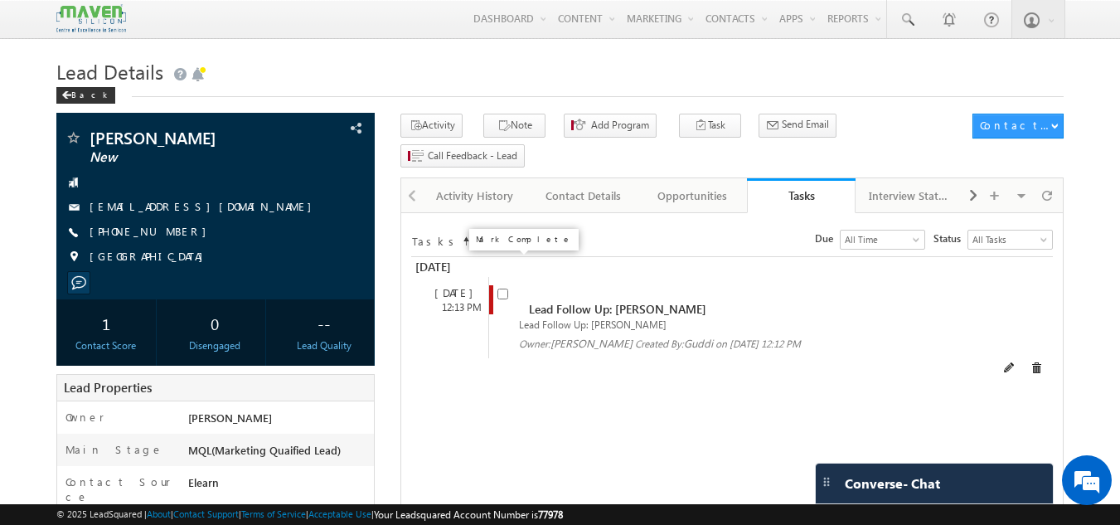
click at [506, 288] on input "checkbox" at bounding box center [502, 293] width 11 height 11
checkbox input "false"
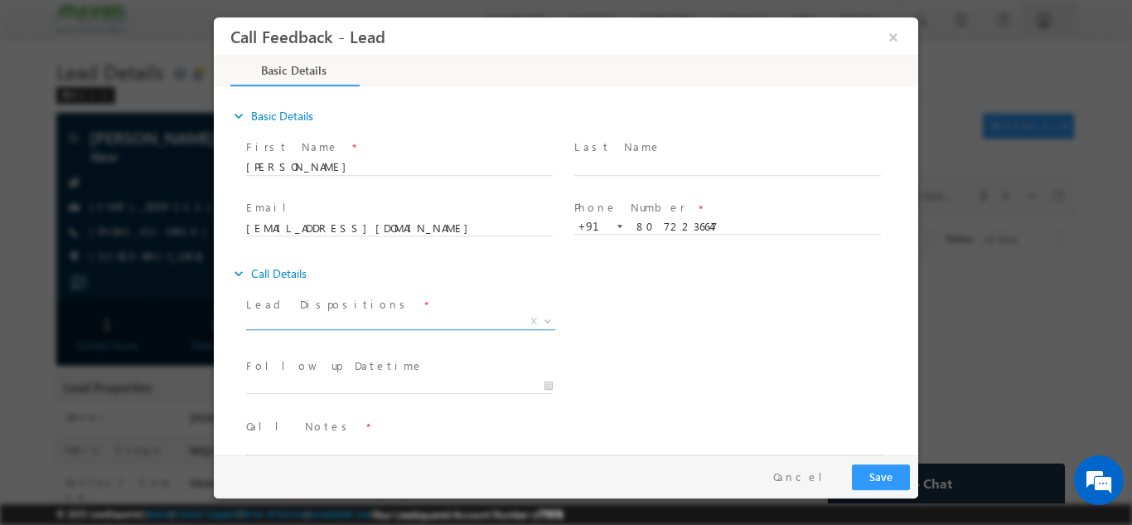
click at [462, 325] on span "X" at bounding box center [400, 320] width 309 height 17
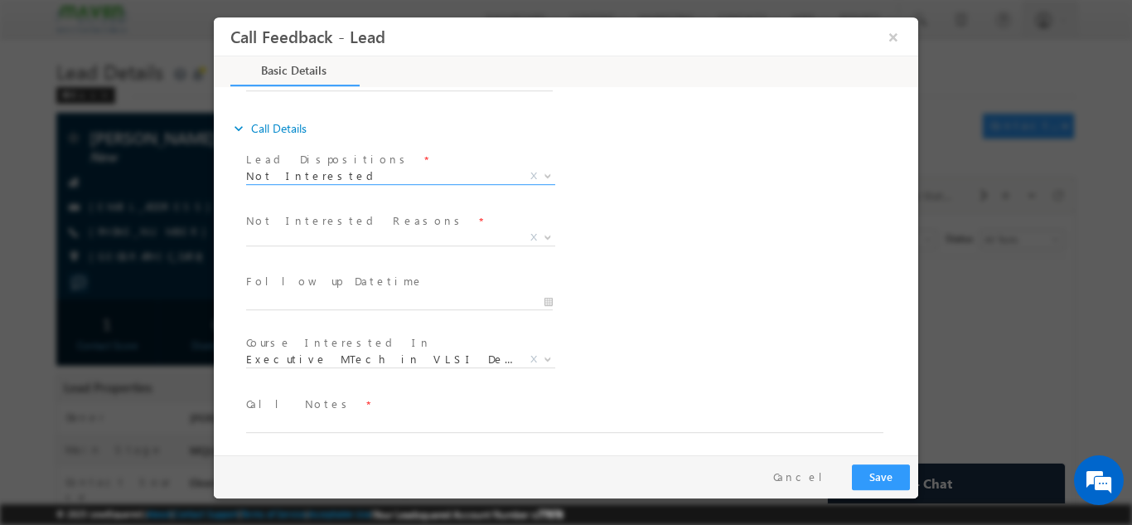
scroll to position [149, 0]
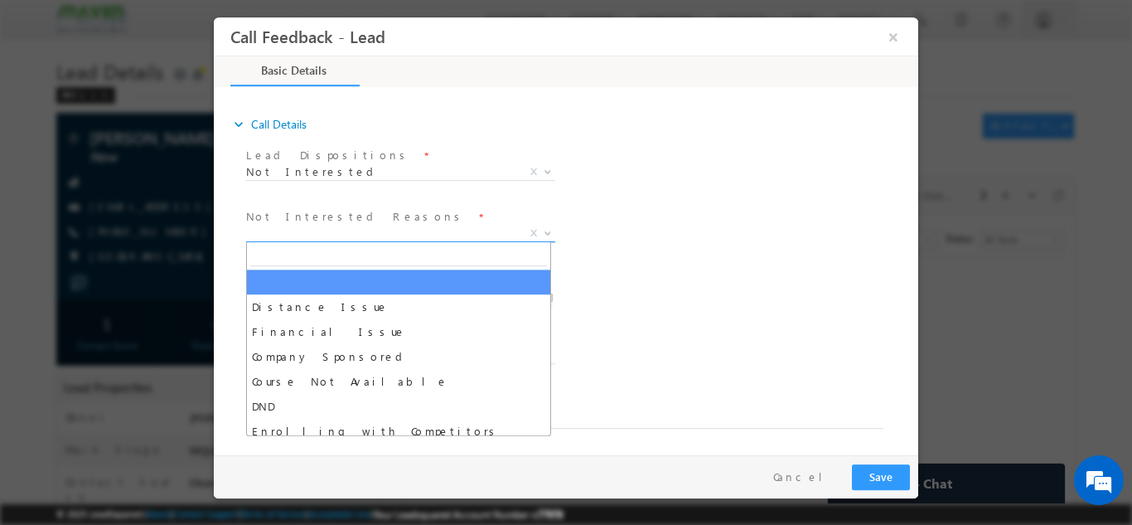
click at [352, 237] on span "X" at bounding box center [400, 233] width 309 height 17
click at [419, 182] on span "Not Interested X" at bounding box center [400, 175] width 309 height 17
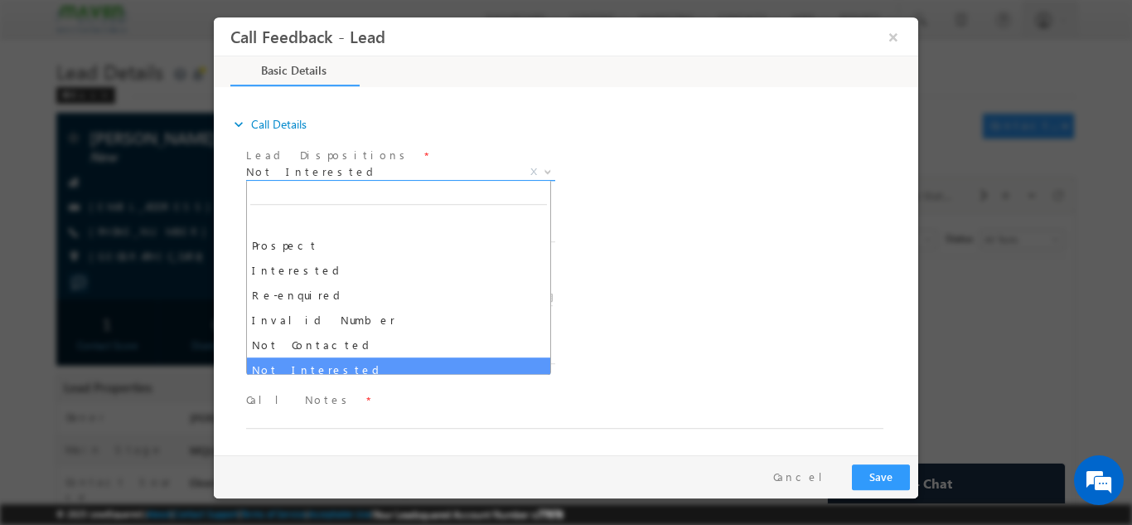
click at [420, 174] on span "Not Interested" at bounding box center [380, 170] width 269 height 15
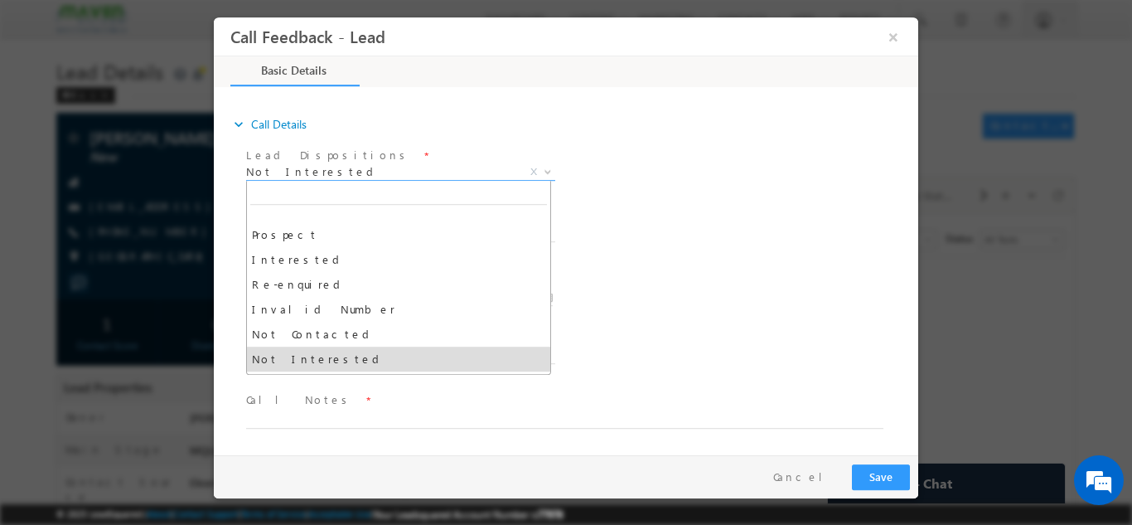
scroll to position [0, 0]
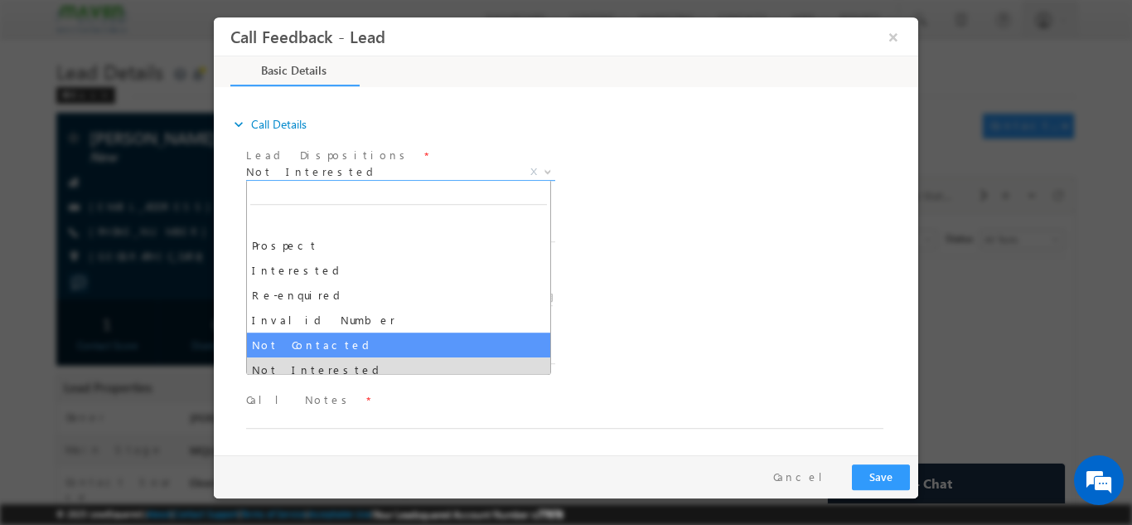
select select "Not Contacted"
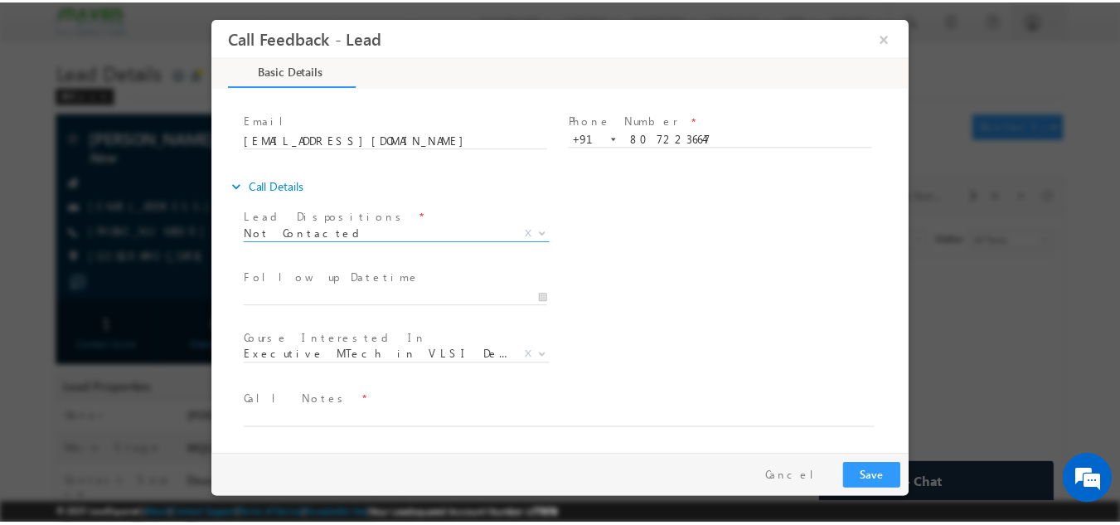
scroll to position [88, 0]
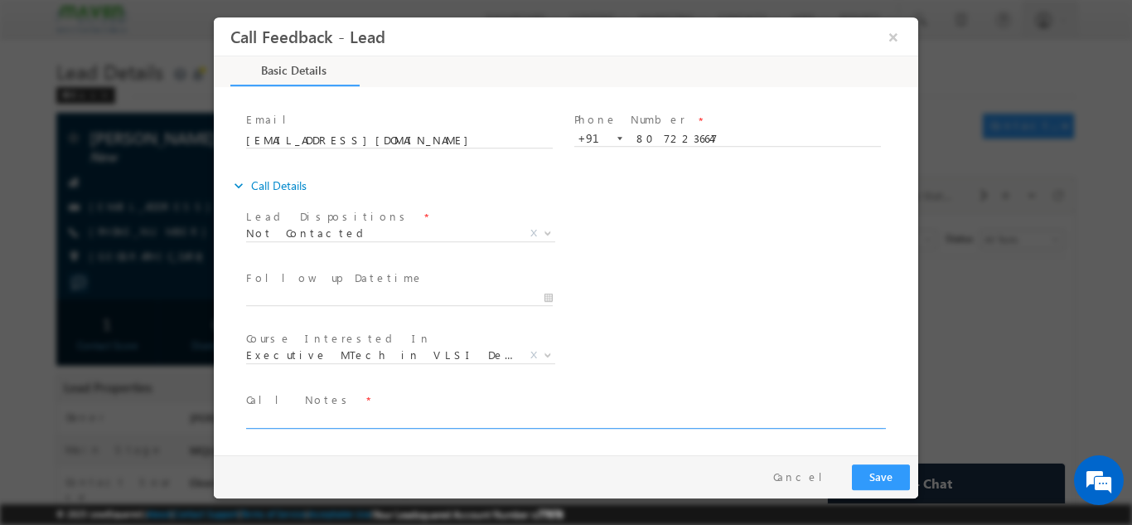
click at [329, 417] on textarea at bounding box center [564, 418] width 637 height 19
type textarea "DNP"
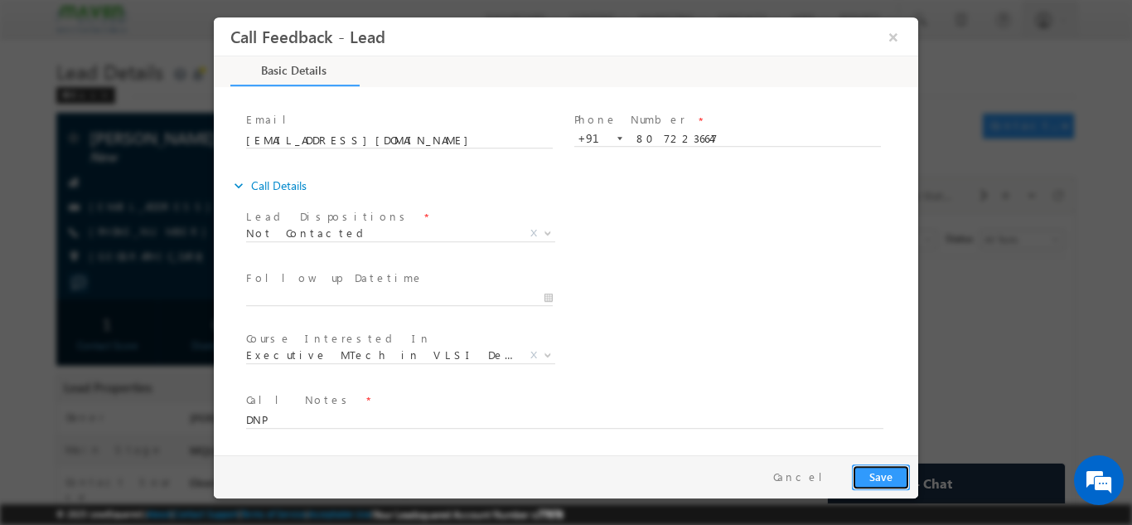
click at [882, 480] on button "Save" at bounding box center [881, 476] width 58 height 26
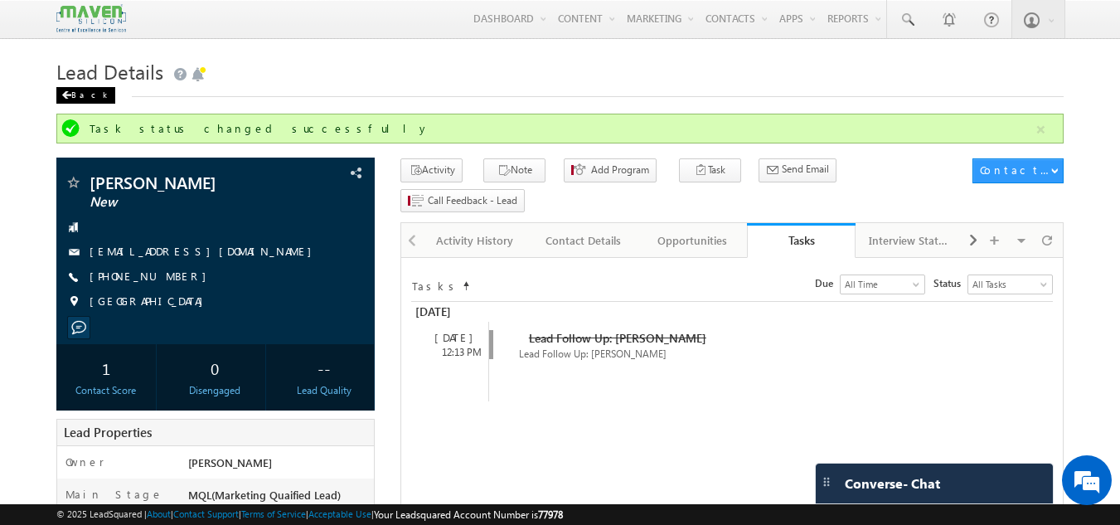
click at [88, 94] on div "Back" at bounding box center [85, 95] width 59 height 17
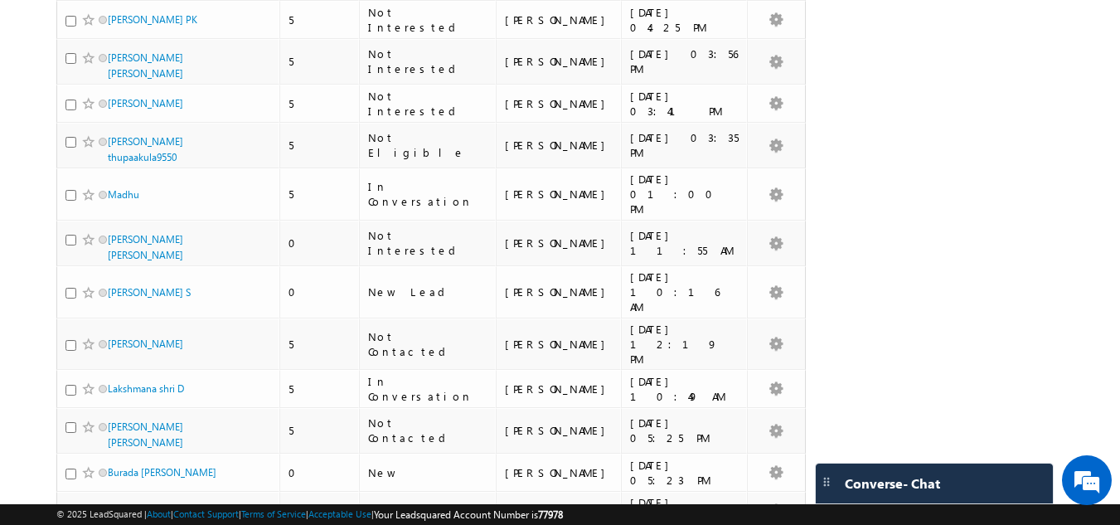
scroll to position [2901, 0]
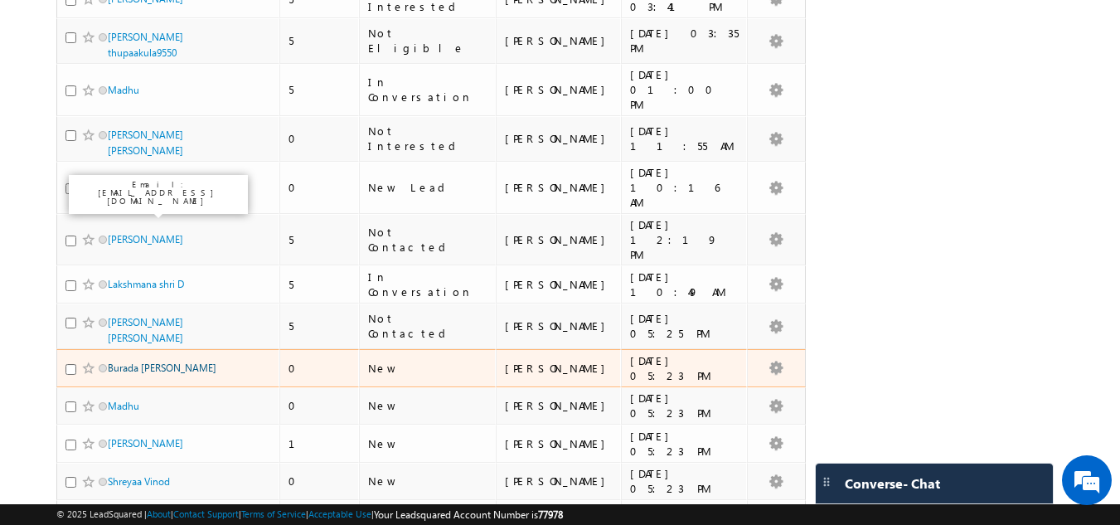
drag, startPoint x: 144, startPoint y: 204, endPoint x: 182, endPoint y: 207, distance: 37.4
click at [144, 361] on link "Burada [PERSON_NAME]" at bounding box center [162, 367] width 109 height 12
